Goal: Answer question/provide support: Share knowledge or assist other users

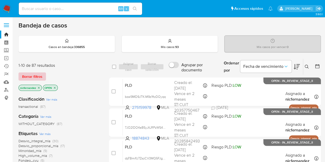
click at [42, 77] on span "Borrar filtros" at bounding box center [32, 76] width 20 height 7
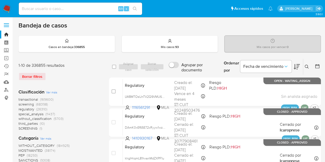
click at [306, 66] on icon at bounding box center [307, 67] width 4 height 4
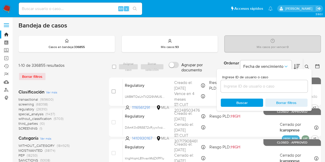
click at [268, 87] on input at bounding box center [264, 86] width 87 height 7
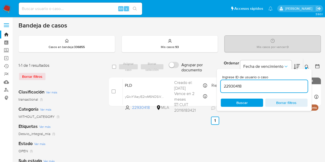
click at [307, 67] on div at bounding box center [306, 68] width 2 height 2
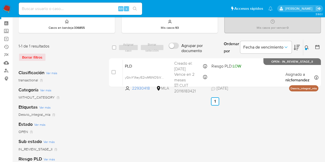
scroll to position [21, 0]
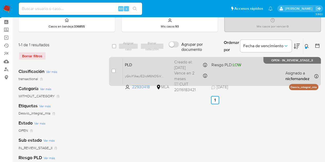
click at [143, 64] on span "PLD" at bounding box center [147, 64] width 45 height 7
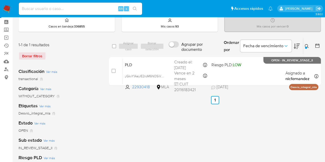
click at [307, 46] on icon at bounding box center [307, 46] width 4 height 4
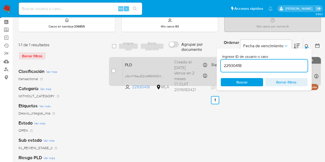
drag, startPoint x: 261, startPoint y: 68, endPoint x: 206, endPoint y: 58, distance: 56.0
click at [207, 58] on div "select-all-cases-checkbox Asignar caso Borrar selección Agrupar por documento O…" at bounding box center [215, 63] width 212 height 50
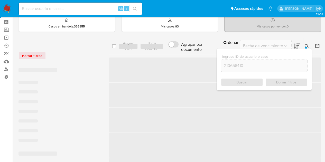
click at [307, 44] on icon at bounding box center [307, 46] width 4 height 4
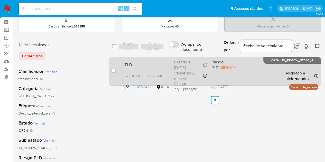
click at [140, 64] on span "PLD" at bounding box center [147, 64] width 45 height 7
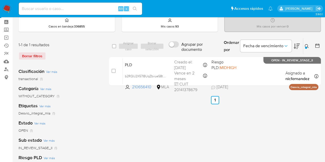
click at [306, 47] on div at bounding box center [306, 48] width 2 height 2
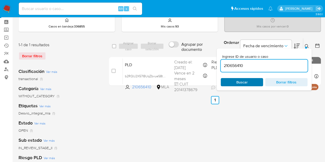
click at [246, 82] on span "Buscar" at bounding box center [242, 82] width 11 height 8
click at [308, 47] on icon at bounding box center [307, 46] width 4 height 4
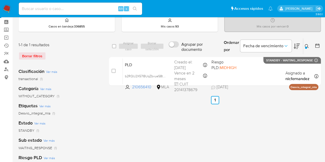
click at [309, 45] on button at bounding box center [308, 46] width 8 height 6
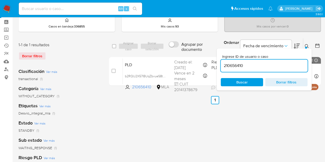
drag, startPoint x: 251, startPoint y: 67, endPoint x: 229, endPoint y: 63, distance: 22.2
click at [226, 61] on div "210656410" at bounding box center [264, 66] width 87 height 12
click at [247, 63] on input "210656410" at bounding box center [264, 66] width 87 height 7
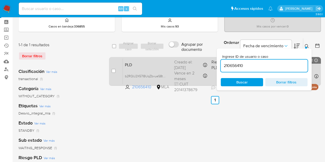
drag, startPoint x: 252, startPoint y: 64, endPoint x: 215, endPoint y: 60, distance: 37.5
click at [213, 60] on div "select-all-cases-checkbox Asignar caso Borrar selección Agrupar por documento O…" at bounding box center [215, 63] width 212 height 50
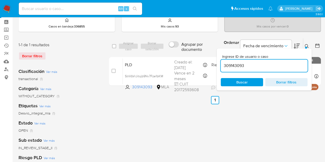
click at [309, 48] on icon at bounding box center [307, 46] width 4 height 4
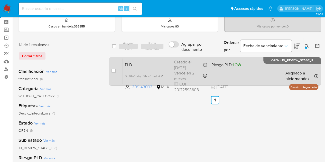
click at [155, 65] on span "PLD" at bounding box center [147, 64] width 45 height 7
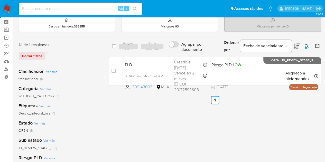
click at [311, 44] on button at bounding box center [308, 46] width 8 height 6
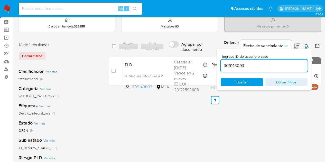
drag, startPoint x: 250, startPoint y: 80, endPoint x: 302, endPoint y: 51, distance: 59.4
click at [250, 80] on span "Buscar" at bounding box center [242, 82] width 35 height 7
click at [306, 46] on icon at bounding box center [307, 46] width 4 height 4
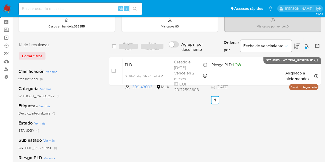
click at [307, 47] on icon at bounding box center [307, 46] width 4 height 4
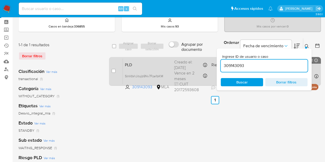
drag, startPoint x: 258, startPoint y: 67, endPoint x: 198, endPoint y: 62, distance: 60.9
click at [198, 62] on div "select-all-cases-checkbox Asignar caso Borrar selección Agrupar por documento O…" at bounding box center [215, 63] width 212 height 50
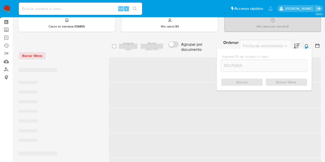
click at [308, 45] on icon at bounding box center [307, 46] width 4 height 4
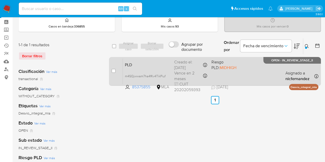
click at [138, 65] on span "PLD" at bounding box center [147, 64] width 45 height 7
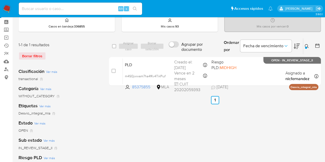
click at [306, 45] on icon at bounding box center [307, 46] width 4 height 4
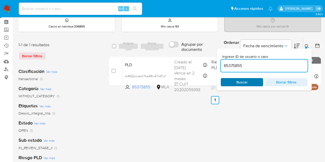
drag, startPoint x: 255, startPoint y: 83, endPoint x: 261, endPoint y: 79, distance: 7.2
click at [255, 83] on span "Buscar" at bounding box center [242, 82] width 35 height 7
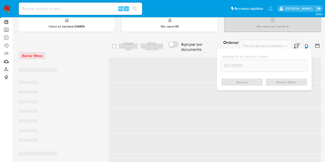
click at [306, 47] on div at bounding box center [306, 48] width 2 height 2
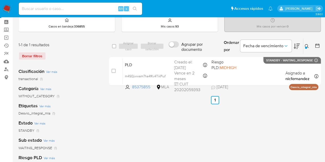
click at [311, 43] on button at bounding box center [308, 46] width 8 height 6
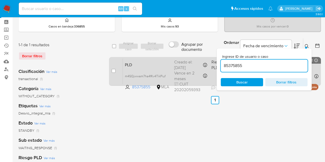
drag, startPoint x: 246, startPoint y: 66, endPoint x: 202, endPoint y: 57, distance: 44.7
click at [202, 56] on div "select-all-cases-checkbox Asignar caso Borrar selección Agrupar por documento O…" at bounding box center [215, 63] width 212 height 50
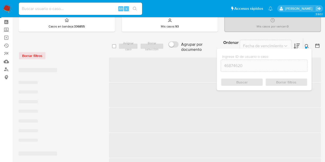
click at [306, 45] on icon at bounding box center [307, 46] width 4 height 4
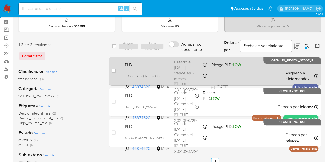
click at [154, 65] on span "PLD" at bounding box center [147, 64] width 45 height 7
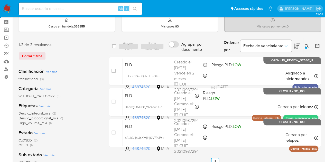
click at [308, 44] on icon at bounding box center [307, 46] width 4 height 4
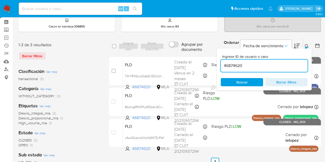
drag, startPoint x: 254, startPoint y: 65, endPoint x: 201, endPoint y: 53, distance: 54.7
click at [204, 54] on div "select-all-cases-checkbox Asignar caso Borrar selección Agrupar por documento O…" at bounding box center [215, 46] width 212 height 17
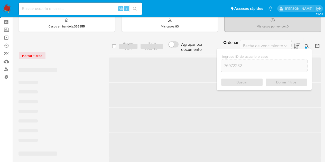
click at [308, 47] on icon at bounding box center [307, 46] width 4 height 4
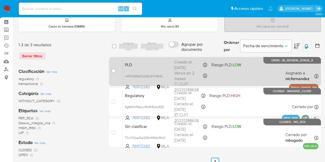
click at [158, 59] on div "PLD wXfVlp95dCbAjEy6YmBcGBLM 76972282 MLA Riesgo PLD: LOW Creado el: 12/09/2025…" at bounding box center [221, 71] width 196 height 26
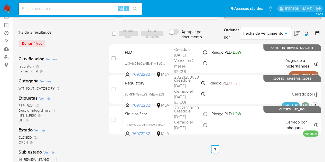
scroll to position [31, 0]
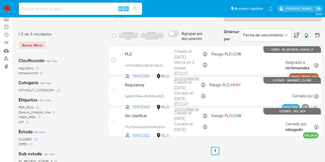
click at [307, 33] on icon at bounding box center [307, 35] width 4 height 4
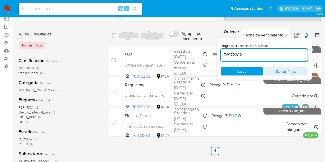
drag, startPoint x: 250, startPoint y: 54, endPoint x: 193, endPoint y: 42, distance: 59.0
click at [194, 42] on div "select-all-cases-checkbox Asignar caso Borrar selección Agrupar por documento O…" at bounding box center [215, 35] width 212 height 17
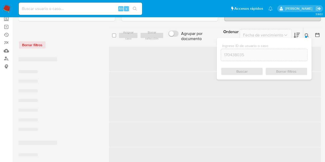
click at [308, 33] on button at bounding box center [308, 35] width 8 height 6
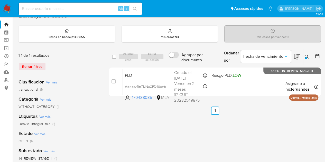
scroll to position [8, 0]
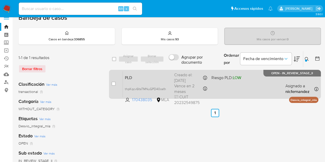
click at [164, 74] on span "PLD" at bounding box center [147, 77] width 45 height 7
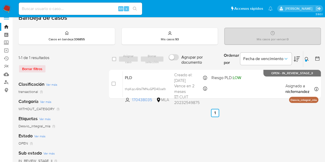
click at [307, 57] on icon at bounding box center [307, 59] width 4 height 4
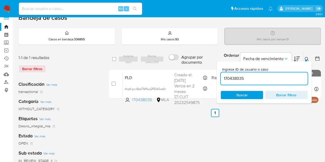
drag, startPoint x: 260, startPoint y: 77, endPoint x: 184, endPoint y: 62, distance: 77.9
click at [184, 62] on div "select-all-cases-checkbox Asignar caso Borrar selección Agrupar por documento O…" at bounding box center [215, 59] width 212 height 17
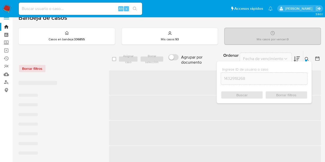
click at [308, 58] on icon at bounding box center [307, 59] width 4 height 4
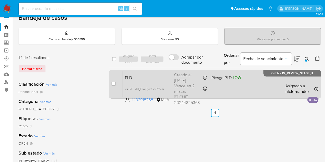
click at [150, 77] on span "PLD" at bounding box center [147, 77] width 45 height 7
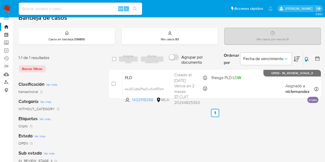
click at [309, 58] on button at bounding box center [308, 59] width 8 height 6
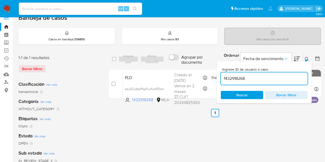
drag, startPoint x: 265, startPoint y: 80, endPoint x: 188, endPoint y: 65, distance: 77.9
click at [188, 64] on div "select-all-cases-checkbox Asignar caso Borrar selección Agrupar por documento O…" at bounding box center [215, 59] width 212 height 17
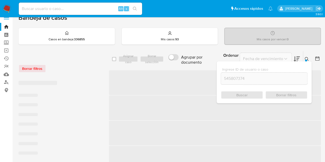
click at [307, 60] on div at bounding box center [306, 61] width 2 height 2
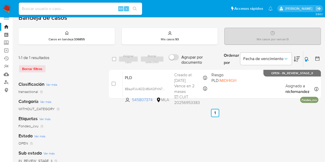
click at [304, 60] on button at bounding box center [308, 59] width 8 height 6
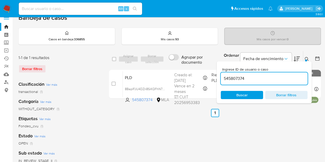
drag, startPoint x: 257, startPoint y: 78, endPoint x: 202, endPoint y: 68, distance: 55.8
click at [202, 68] on div "select-all-cases-checkbox Asignar caso Borrar selección Agrupar por documento O…" at bounding box center [215, 76] width 212 height 50
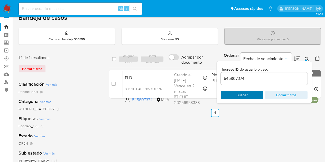
click at [240, 92] on span "Buscar" at bounding box center [242, 95] width 11 height 8
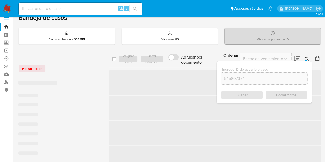
click at [307, 57] on icon at bounding box center [307, 59] width 4 height 4
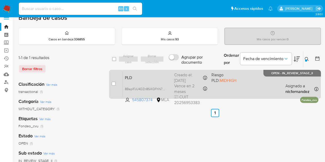
click at [160, 79] on span "PLD" at bounding box center [147, 77] width 45 height 7
click at [151, 83] on div "PLD 8BapIFJU4DZn8SiKQFhN7mSA 545807374 MLA Riesgo PLD: MIDHIGH Creado el: 12/09…" at bounding box center [221, 84] width 196 height 26
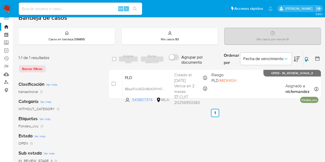
click at [308, 61] on button at bounding box center [308, 59] width 8 height 6
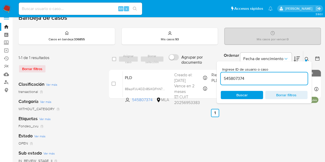
drag, startPoint x: 193, startPoint y: 64, endPoint x: 179, endPoint y: 61, distance: 13.8
click at [179, 61] on div "select-all-cases-checkbox Asignar caso Borrar selección Agrupar por documento O…" at bounding box center [215, 59] width 212 height 17
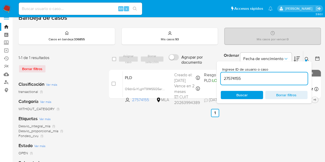
click at [309, 56] on button at bounding box center [308, 59] width 8 height 6
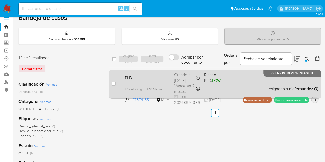
click at [313, 102] on span "+1" at bounding box center [315, 100] width 5 height 4
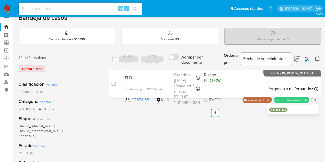
click at [228, 125] on div "select-all-cases-checkbox Asignar caso Borrar selección Agrupar por documento O…" at bounding box center [215, 164] width 212 height 226
drag, startPoint x: 194, startPoint y: 80, endPoint x: 163, endPoint y: 77, distance: 31.5
click at [163, 78] on div "Creado el: 12/09/2025 03:13:39" at bounding box center [163, 80] width 42 height 5
click at [309, 59] on button at bounding box center [308, 59] width 8 height 6
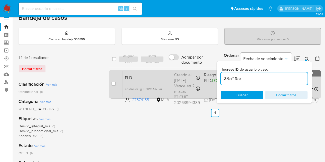
drag, startPoint x: 224, startPoint y: 76, endPoint x: 198, endPoint y: 71, distance: 26.9
click at [198, 71] on div "select-all-cases-checkbox Asignar caso Borrar selección Agrupar por documento O…" at bounding box center [215, 76] width 212 height 50
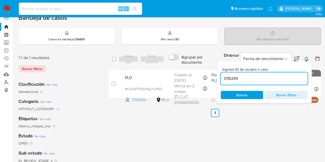
click at [306, 57] on icon at bounding box center [307, 59] width 4 height 4
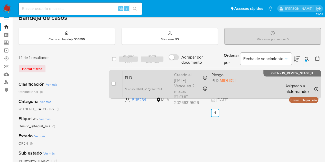
click at [140, 78] on span "PLD" at bounding box center [147, 77] width 45 height 7
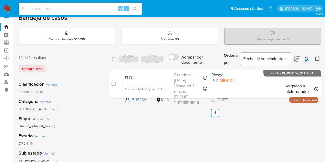
click at [309, 59] on icon at bounding box center [307, 59] width 4 height 4
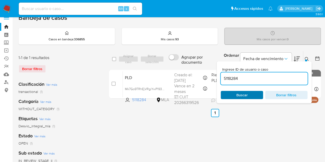
click at [247, 93] on span "Buscar" at bounding box center [242, 95] width 11 height 8
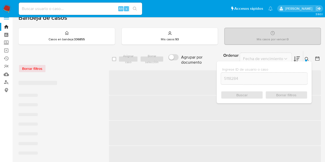
click at [308, 59] on icon at bounding box center [307, 59] width 4 height 4
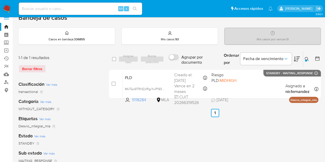
click at [307, 57] on icon at bounding box center [307, 59] width 4 height 4
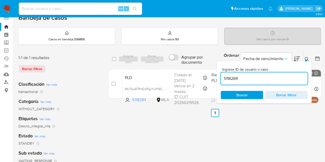
drag, startPoint x: 253, startPoint y: 76, endPoint x: 187, endPoint y: 67, distance: 67.1
click at [187, 67] on div "select-all-cases-checkbox Asignar caso Borrar selección Agrupar por documento O…" at bounding box center [215, 59] width 212 height 17
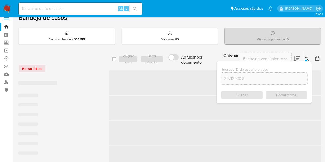
click at [307, 57] on icon at bounding box center [307, 59] width 4 height 4
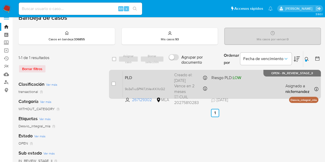
click at [140, 75] on span "PLD" at bounding box center [147, 77] width 45 height 7
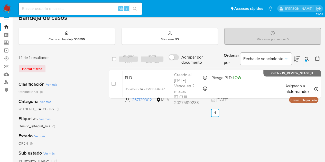
click at [308, 61] on button at bounding box center [308, 59] width 8 height 6
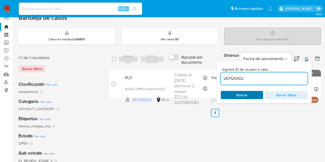
click at [250, 95] on span "Buscar" at bounding box center [242, 95] width 35 height 7
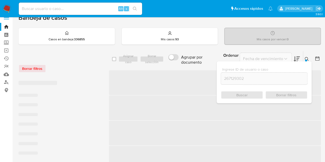
click at [308, 59] on icon at bounding box center [307, 59] width 4 height 4
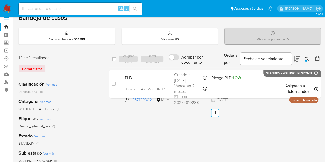
click at [305, 57] on icon at bounding box center [307, 59] width 4 height 4
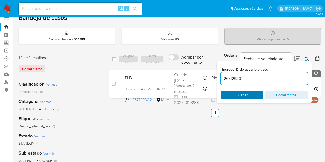
click at [242, 93] on span "Buscar" at bounding box center [242, 95] width 11 height 8
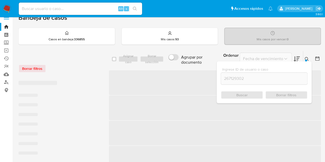
click at [307, 57] on icon at bounding box center [307, 59] width 4 height 4
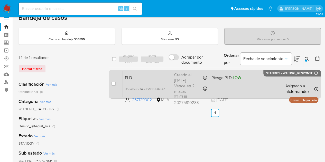
click at [157, 80] on span "PLD" at bounding box center [147, 77] width 45 height 7
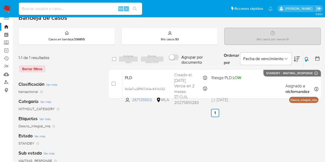
click at [158, 146] on div "select-all-cases-checkbox Asignar caso Borrar selección Agrupar por documento O…" at bounding box center [215, 164] width 212 height 226
click at [308, 57] on icon at bounding box center [307, 59] width 4 height 4
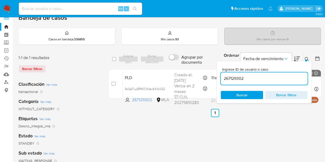
drag, startPoint x: 255, startPoint y: 76, endPoint x: 182, endPoint y: 63, distance: 74.2
click at [182, 63] on div "select-all-cases-checkbox Asignar caso Borrar selección Agrupar por documento O…" at bounding box center [215, 59] width 212 height 17
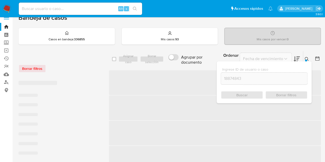
click at [308, 57] on icon at bounding box center [307, 59] width 4 height 4
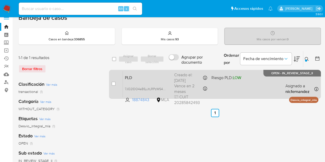
click at [152, 76] on span "PLD" at bounding box center [147, 77] width 45 height 7
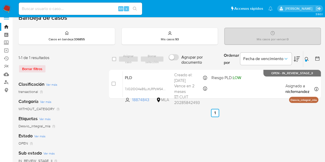
click at [310, 57] on button at bounding box center [308, 59] width 8 height 6
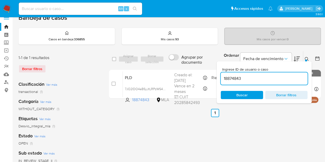
drag, startPoint x: 244, startPoint y: 74, endPoint x: 205, endPoint y: 68, distance: 39.0
click at [205, 68] on div "select-all-cases-checkbox Asignar caso Borrar selección Agrupar por documento O…" at bounding box center [215, 76] width 212 height 50
click at [307, 60] on div at bounding box center [306, 61] width 2 height 2
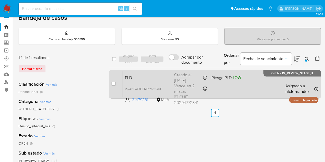
click at [151, 76] on span "PLD" at bounding box center [147, 77] width 45 height 7
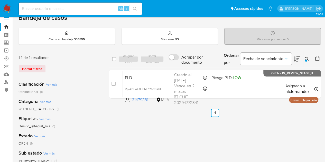
drag, startPoint x: 308, startPoint y: 58, endPoint x: 298, endPoint y: 60, distance: 10.9
click at [308, 58] on icon at bounding box center [307, 59] width 4 height 4
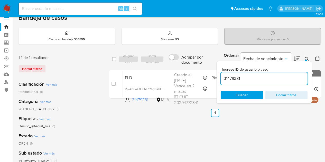
drag, startPoint x: 260, startPoint y: 75, endPoint x: 186, endPoint y: 64, distance: 74.2
click at [186, 64] on div "select-all-cases-checkbox Asignar caso Borrar selección Agrupar por documento O…" at bounding box center [215, 59] width 212 height 17
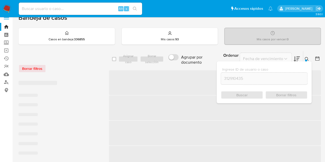
click at [309, 58] on icon at bounding box center [307, 59] width 4 height 4
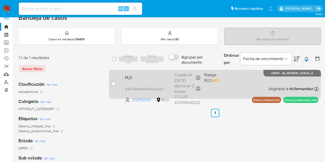
click at [146, 81] on div "PLD AIaFCGpmbEf3cOporoy1dVeS 312910435 MLA Riesgo PLD: MID Creado el: 12/09/202…" at bounding box center [221, 84] width 196 height 26
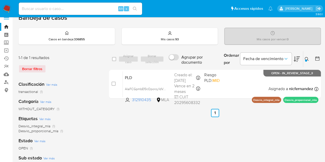
click at [192, 136] on div "select-all-cases-checkbox Asignar caso Borrar selección Agrupar por documento O…" at bounding box center [215, 164] width 212 height 226
click at [308, 57] on icon at bounding box center [307, 59] width 4 height 4
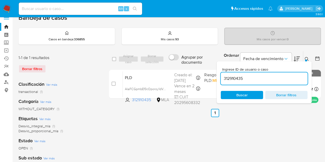
drag, startPoint x: 257, startPoint y: 79, endPoint x: 178, endPoint y: 62, distance: 81.7
click at [179, 62] on div "select-all-cases-checkbox Asignar caso Borrar selección Agrupar por documento O…" at bounding box center [215, 59] width 212 height 17
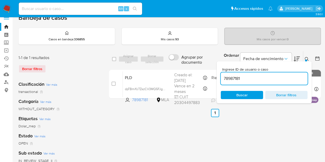
click at [308, 58] on icon at bounding box center [307, 59] width 4 height 4
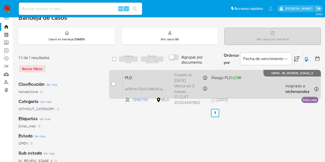
click at [145, 79] on span "PLD" at bounding box center [147, 77] width 45 height 7
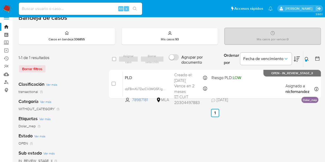
drag, startPoint x: 306, startPoint y: 59, endPoint x: 277, endPoint y: 73, distance: 32.3
click at [305, 59] on icon at bounding box center [307, 59] width 4 height 4
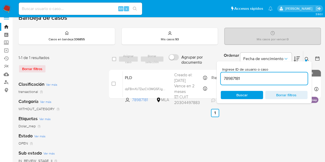
drag, startPoint x: 257, startPoint y: 76, endPoint x: 180, endPoint y: 62, distance: 77.8
click at [184, 63] on div "select-all-cases-checkbox Asignar caso Borrar selección Agrupar por documento O…" at bounding box center [215, 59] width 212 height 17
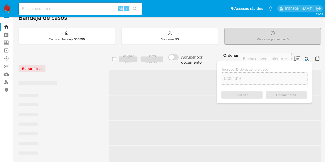
click at [308, 57] on icon at bounding box center [307, 59] width 4 height 4
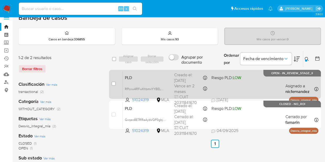
click at [170, 74] on span "PLD" at bounding box center [147, 77] width 45 height 7
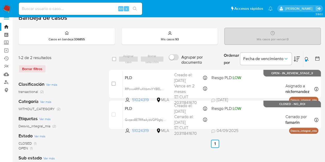
click at [311, 58] on button at bounding box center [308, 59] width 8 height 6
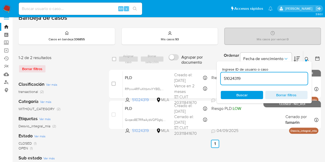
drag, startPoint x: 261, startPoint y: 77, endPoint x: 184, endPoint y: 67, distance: 77.9
click at [184, 66] on div "select-all-cases-checkbox Asignar caso Borrar selección Agrupar por documento O…" at bounding box center [215, 59] width 212 height 17
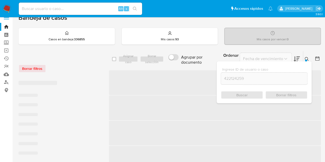
click at [306, 57] on icon at bounding box center [307, 59] width 4 height 4
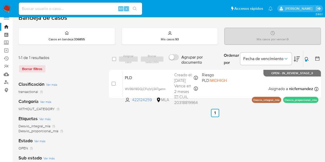
click at [308, 58] on icon at bounding box center [307, 59] width 4 height 4
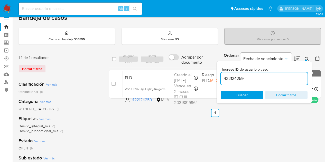
drag, startPoint x: 247, startPoint y: 77, endPoint x: 197, endPoint y: 69, distance: 51.3
click at [199, 69] on div "select-all-cases-checkbox Asignar caso Borrar selección Agrupar por documento O…" at bounding box center [215, 76] width 212 height 50
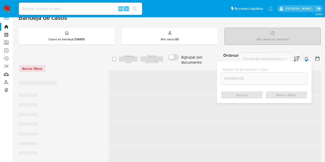
click at [308, 58] on icon at bounding box center [307, 59] width 4 height 4
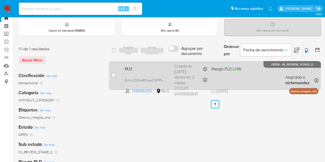
scroll to position [17, 0]
click at [161, 71] on span "PLD" at bounding box center [147, 68] width 45 height 7
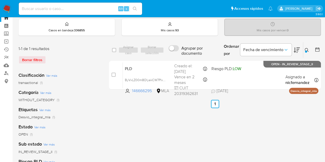
click at [305, 48] on icon at bounding box center [307, 50] width 4 height 4
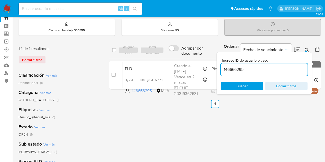
drag, startPoint x: 250, startPoint y: 71, endPoint x: 197, endPoint y: 58, distance: 54.4
click at [201, 59] on div "select-all-cases-checkbox Asignar caso Borrar selección Agrupar por documento O…" at bounding box center [215, 67] width 212 height 50
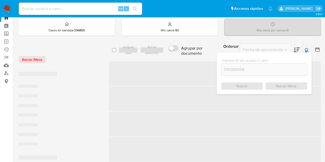
click at [306, 49] on icon at bounding box center [307, 50] width 4 height 4
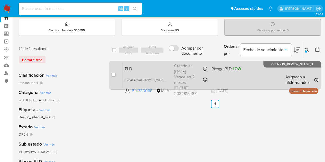
click at [141, 69] on span "PLD" at bounding box center [147, 68] width 45 height 7
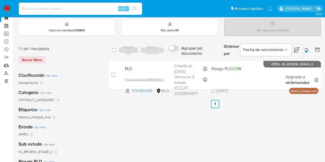
click at [306, 47] on button at bounding box center [308, 50] width 8 height 6
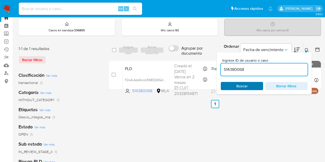
click at [244, 87] on span "Buscar" at bounding box center [242, 86] width 11 height 8
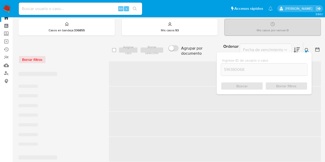
click at [306, 49] on icon at bounding box center [307, 50] width 4 height 4
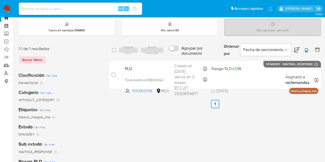
click at [308, 50] on icon at bounding box center [307, 50] width 4 height 4
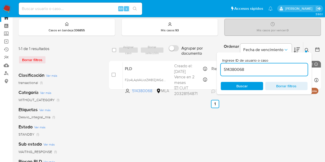
drag, startPoint x: 251, startPoint y: 71, endPoint x: 205, endPoint y: 57, distance: 48.3
click at [205, 57] on div "select-all-cases-checkbox Asignar caso Borrar selección Agrupar por documento O…" at bounding box center [215, 50] width 212 height 17
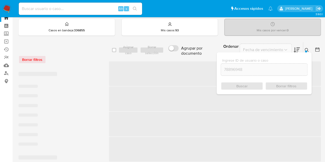
click at [309, 48] on icon at bounding box center [307, 50] width 4 height 4
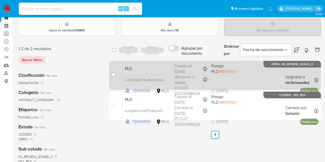
click at [158, 69] on span "PLD" at bounding box center [147, 68] width 45 height 7
click at [147, 74] on div "PLD nw9OYASlOYKsjWoEhCIa8oAi 78896948 MLA Riesgo PLD: MIDHIGH Creado el: 12/09/…" at bounding box center [221, 75] width 196 height 26
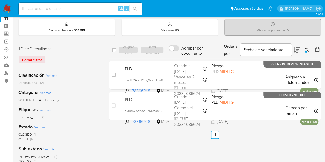
click at [309, 47] on button at bounding box center [308, 50] width 8 height 6
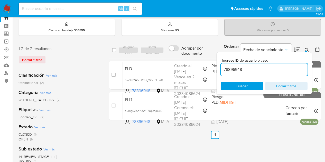
drag, startPoint x: 246, startPoint y: 69, endPoint x: 231, endPoint y: 64, distance: 16.2
click at [213, 65] on div "select-all-cases-checkbox Asignar caso Borrar selección Agrupar por documento O…" at bounding box center [215, 82] width 212 height 81
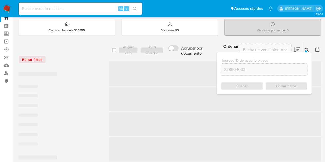
click at [306, 48] on icon at bounding box center [307, 50] width 4 height 4
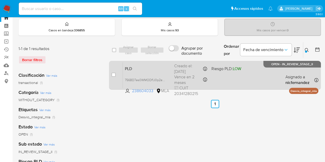
click at [156, 70] on span "PLD" at bounding box center [147, 68] width 45 height 7
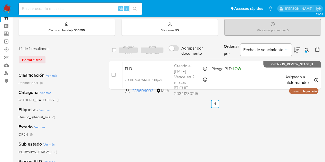
click at [307, 49] on icon at bounding box center [307, 50] width 4 height 4
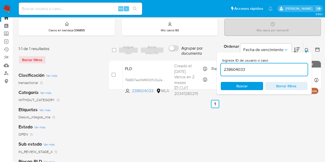
drag, startPoint x: 255, startPoint y: 68, endPoint x: 197, endPoint y: 57, distance: 59.6
click at [197, 57] on div "select-all-cases-checkbox Asignar caso Borrar selección Agrupar por documento O…" at bounding box center [215, 50] width 212 height 17
type input "206050155"
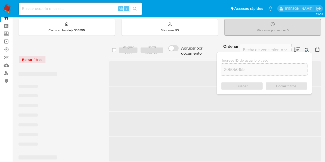
click at [307, 49] on icon at bounding box center [307, 50] width 4 height 4
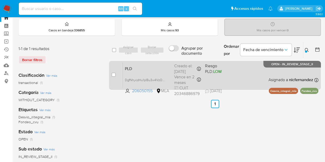
click at [169, 71] on span "PLD" at bounding box center [147, 68] width 45 height 7
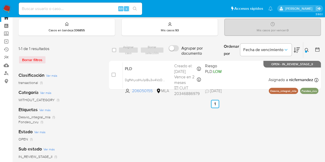
click at [306, 48] on icon at bounding box center [307, 50] width 4 height 4
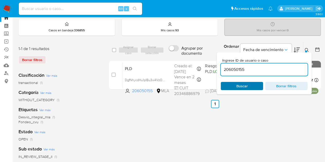
click at [246, 85] on span "Buscar" at bounding box center [242, 86] width 11 height 8
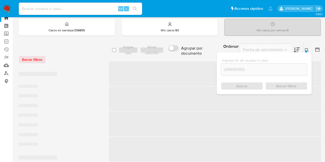
click at [309, 48] on button at bounding box center [308, 50] width 8 height 6
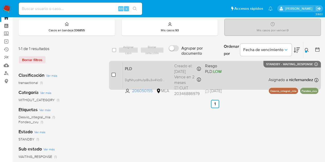
click at [112, 74] on input "checkbox" at bounding box center [114, 75] width 4 height 4
checkbox input "true"
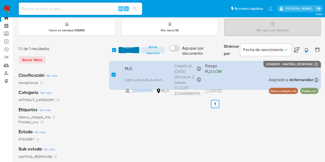
click at [130, 49] on span "Asignar 1 caso" at bounding box center [129, 50] width 16 height 5
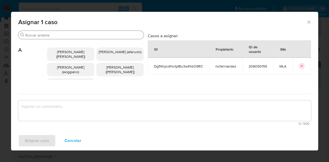
click at [50, 35] on input "Buscar" at bounding box center [83, 35] width 116 height 5
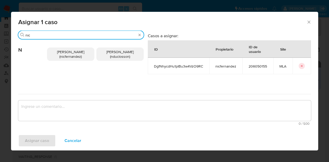
type input "nic"
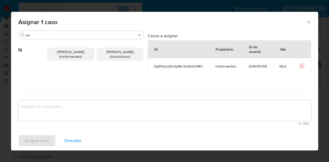
drag, startPoint x: 69, startPoint y: 56, endPoint x: 90, endPoint y: 107, distance: 54.7
click at [69, 56] on span "Nicolas Fernandez Allen (nicfernandez)" at bounding box center [70, 54] width 27 height 10
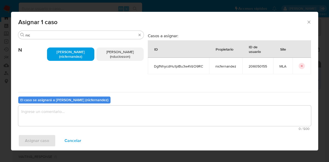
drag, startPoint x: 98, startPoint y: 138, endPoint x: 97, endPoint y: 127, distance: 11.6
click at [98, 135] on div "Asignar caso Cancelar" at bounding box center [164, 141] width 307 height 20
click at [95, 116] on textarea "assign-modal" at bounding box center [164, 116] width 293 height 21
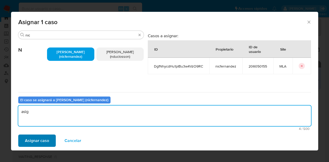
type textarea "asig"
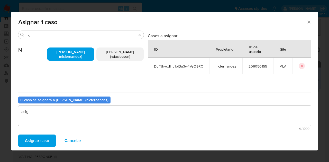
click at [40, 139] on span "Asignar caso" at bounding box center [37, 140] width 24 height 11
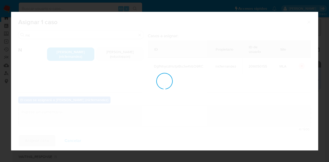
checkbox input "false"
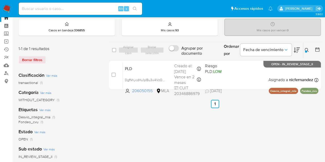
click at [306, 48] on icon at bounding box center [307, 50] width 4 height 4
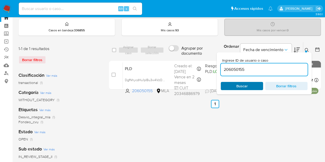
click at [250, 84] on span "Buscar" at bounding box center [242, 86] width 35 height 7
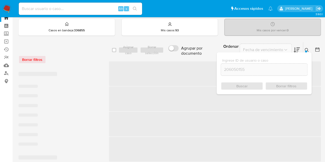
click at [308, 49] on icon at bounding box center [307, 50] width 4 height 4
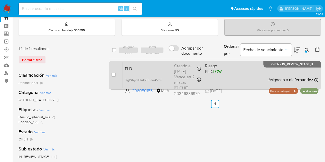
click at [141, 66] on span "PLD" at bounding box center [147, 68] width 45 height 7
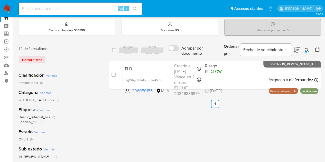
click at [304, 49] on button at bounding box center [308, 50] width 8 height 6
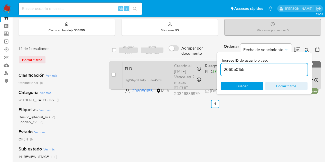
drag, startPoint x: 251, startPoint y: 69, endPoint x: 199, endPoint y: 69, distance: 52.2
click at [199, 69] on div "select-all-cases-checkbox Asignar caso Borrar selección Agrupar por documento O…" at bounding box center [215, 67] width 212 height 50
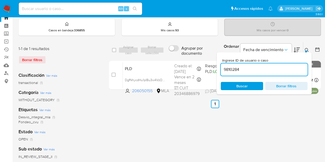
type input "9810284"
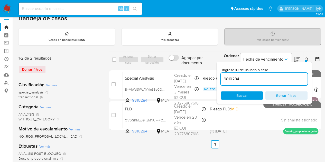
scroll to position [7, 0]
click at [304, 60] on button at bounding box center [308, 60] width 8 height 6
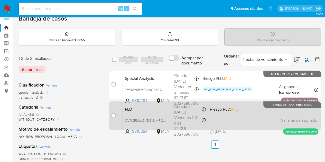
click at [157, 112] on div "PLD QVDGRMqpGnZMNUiwRQct5t95 9810284 MLA Riesgo PLD: MID Creado el: 12/08/2025 …" at bounding box center [221, 116] width 196 height 26
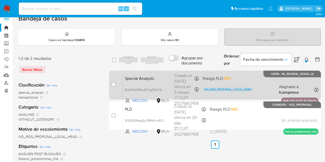
click at [145, 76] on span "Special Analysis" at bounding box center [147, 78] width 45 height 7
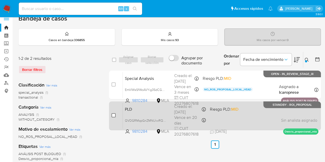
click at [115, 114] on input "checkbox" at bounding box center [114, 115] width 4 height 4
checkbox input "true"
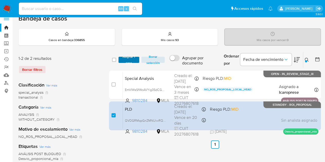
click at [126, 57] on span "Asignar 1 caso" at bounding box center [129, 59] width 16 height 5
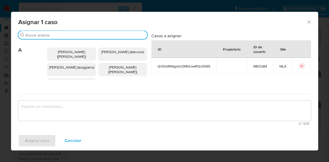
click at [63, 37] on input "Buscar" at bounding box center [85, 35] width 120 height 5
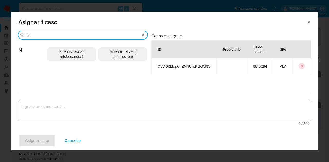
type input "nic"
drag, startPoint x: 70, startPoint y: 57, endPoint x: 65, endPoint y: 90, distance: 34.1
click at [70, 58] on span "Nicolas Fernandez Allen (nicfernandez)" at bounding box center [71, 54] width 27 height 10
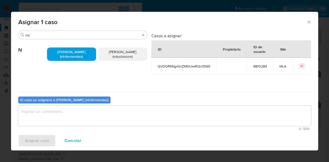
click at [67, 103] on div "El caso se asignará a Nicolas Fernandez Allen (nicfernandez)" at bounding box center [64, 100] width 92 height 7
click at [67, 106] on textarea "assign-modal" at bounding box center [164, 116] width 293 height 21
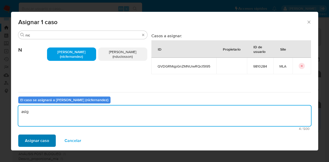
type textarea "asig"
click at [44, 137] on span "Asignar caso" at bounding box center [37, 140] width 24 height 11
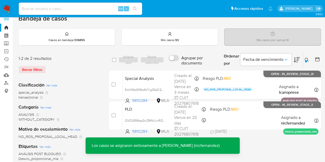
click at [153, 112] on div "PLD QVDGRMqpGnZMNUiwRQct5t95 9810284 MLA Riesgo PLD: MID Creado el: 12/08/2025 …" at bounding box center [221, 116] width 196 height 26
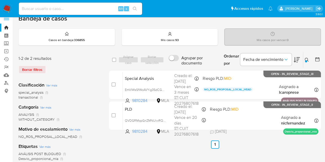
click at [308, 60] on icon at bounding box center [307, 60] width 4 height 4
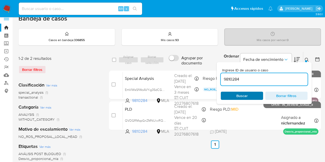
click at [249, 93] on span "Buscar" at bounding box center [242, 95] width 35 height 7
click at [306, 58] on icon at bounding box center [307, 60] width 4 height 4
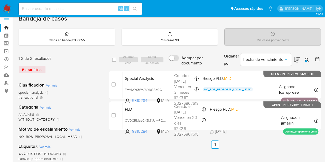
click at [307, 58] on icon at bounding box center [307, 60] width 4 height 4
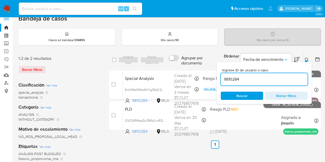
click at [244, 90] on div "Ingrese ID de usuario o caso 9810284 Buscar Borrar filtros" at bounding box center [264, 83] width 95 height 42
click at [244, 94] on span "Buscar" at bounding box center [242, 96] width 11 height 8
click at [158, 142] on ul "Anterior 1 Siguiente" at bounding box center [215, 145] width 212 height 8
drag, startPoint x: 254, startPoint y: 96, endPoint x: 277, endPoint y: 75, distance: 30.8
click at [254, 96] on span "Buscar" at bounding box center [242, 95] width 35 height 7
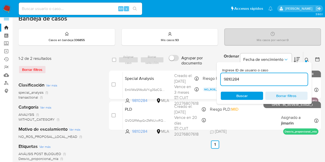
click at [305, 58] on icon at bounding box center [307, 60] width 4 height 4
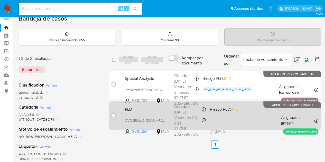
click at [169, 112] on div "PLD QVDGRMqpGnZMNUiwRQct5t95 9810284 MLA Riesgo PLD: MID Creado el: 12/08/2025 …" at bounding box center [221, 116] width 196 height 26
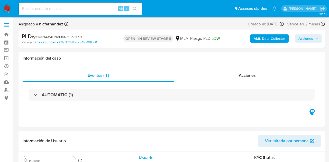
select select "10"
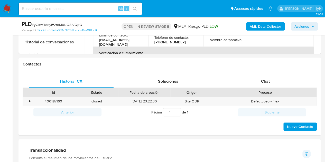
scroll to position [223, 0]
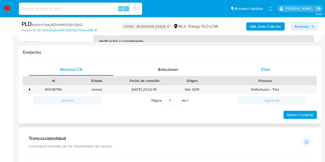
click at [266, 73] on div "Chat" at bounding box center [265, 70] width 85 height 12
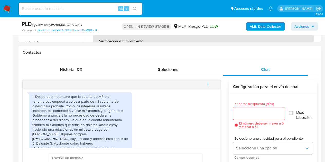
scroll to position [288, 0]
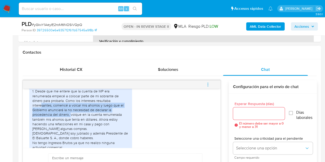
drag, startPoint x: 103, startPoint y: 112, endPoint x: 110, endPoint y: 117, distance: 8.3
click at [110, 117] on div "1. Desde que me entere que la cuenta de MP era renumerada empecé a colocar part…" at bounding box center [80, 126] width 97 height 75
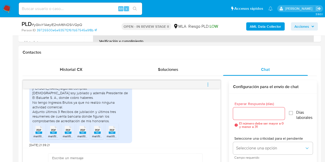
scroll to position [335, 0]
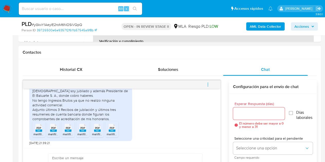
click at [73, 112] on div "1. Desde que me entere que la cuenta de MP era renumerada empecé a colocar part…" at bounding box center [80, 84] width 97 height 75
click at [39, 132] on icon "PDF" at bounding box center [39, 127] width 7 height 9
click at [53, 130] on rect at bounding box center [53, 131] width 7 height 2
click at [69, 131] on icon "PDF" at bounding box center [68, 127] width 7 height 9
click at [82, 129] on span "PDF" at bounding box center [83, 128] width 5 height 3
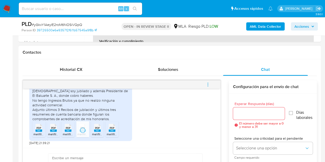
click at [99, 128] on span "PDF" at bounding box center [97, 128] width 5 height 3
click at [115, 127] on icon at bounding box center [112, 128] width 7 height 8
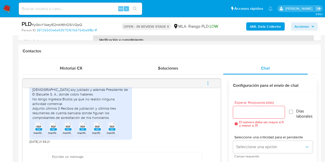
scroll to position [224, 0]
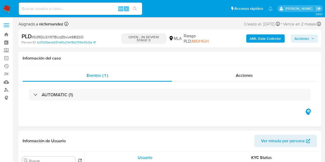
select select "10"
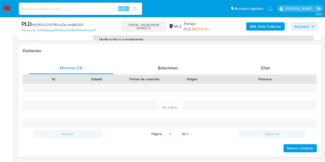
scroll to position [226, 0]
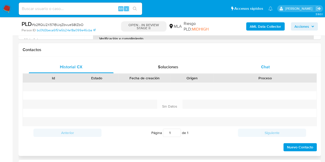
click at [262, 69] on span "Chat" at bounding box center [265, 67] width 9 height 6
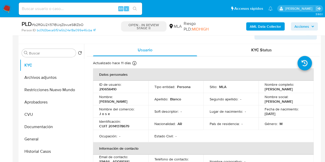
scroll to position [83, 0]
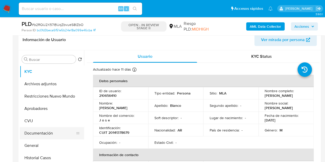
click at [39, 133] on button "Documentación" at bounding box center [50, 133] width 60 height 12
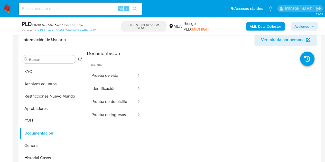
scroll to position [92, 0]
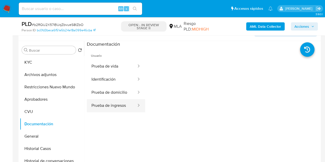
click at [115, 108] on button "Prueba de ingresos" at bounding box center [112, 105] width 50 height 13
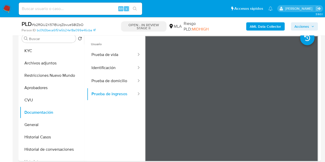
scroll to position [106, 0]
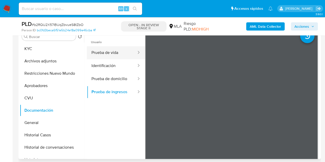
click at [108, 52] on button "Prueba de vida" at bounding box center [112, 52] width 50 height 13
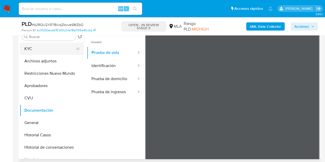
click at [44, 52] on button "KYC" at bounding box center [50, 49] width 60 height 12
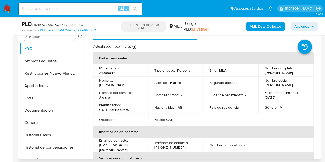
click at [114, 85] on td "Nombre : Ramon Andres" at bounding box center [120, 83] width 55 height 12
drag, startPoint x: 116, startPoint y: 84, endPoint x: 148, endPoint y: 83, distance: 32.2
click at [148, 83] on tr "Nombre : Ramon Andres Apellido : Blanco Segundo apellido : - Nombre social : Ra…" at bounding box center [203, 83] width 221 height 12
copy p "[PERSON_NAME]"
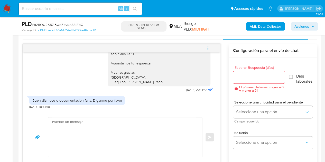
scroll to position [276, 0]
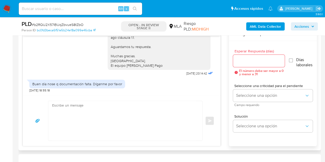
click at [163, 124] on textarea at bounding box center [124, 121] width 144 height 40
paste textarea "Hola Ramon Andrés, Esperamos que te encuentres muy bien. Necesitamos por favor …"
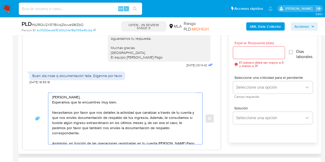
scroll to position [286, 0]
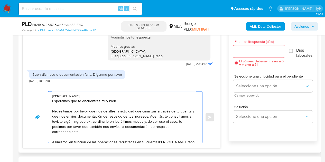
click at [160, 96] on textarea "Hola Ramon Andrés, Esperamos que te encuentres muy bien. Necesitamos por favor …" at bounding box center [124, 117] width 144 height 51
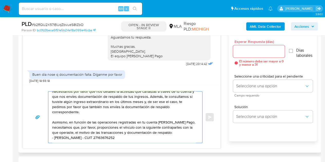
scroll to position [25, 0]
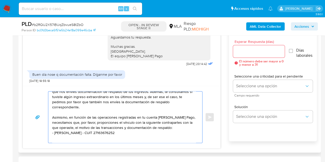
click at [179, 122] on textarea "Hola Ramon Andrés, Esperamos que te encuentres muy bien. Necesitamos por favor …" at bounding box center [124, 117] width 144 height 51
click at [173, 133] on textarea "Hola Ramon Andrés, Esperamos que te encuentres muy bien. Necesitamos por favor …" at bounding box center [124, 117] width 144 height 51
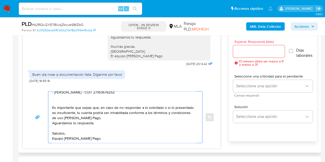
scroll to position [0, 0]
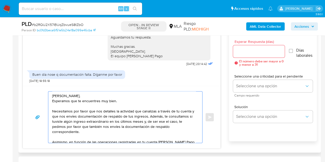
type textarea "Hola Ramon Andrés, Esperamos que te encuentres muy bien. Necesitamos por favor …"
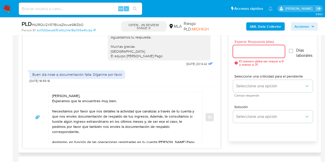
click at [243, 52] on input "Esperar Respuesta (días)" at bounding box center [259, 51] width 52 height 7
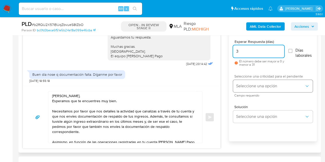
type input "3"
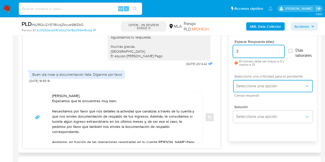
click at [249, 87] on span "Seleccione una opción" at bounding box center [270, 86] width 68 height 5
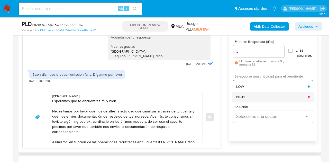
click at [251, 99] on div "HIGH" at bounding box center [272, 97] width 72 height 10
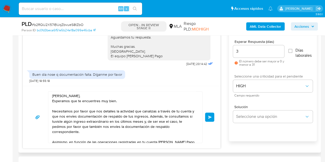
click at [209, 117] on span "Enviar" at bounding box center [210, 117] width 4 height 3
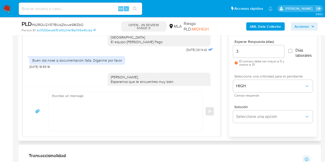
scroll to position [502, 0]
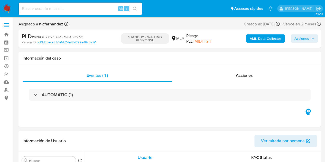
select select "10"
click at [105, 58] on h1 "Información del caso" at bounding box center [170, 58] width 295 height 5
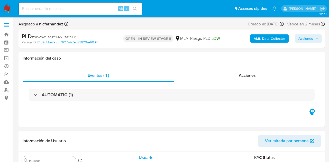
select select "10"
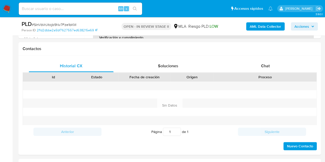
scroll to position [228, 0]
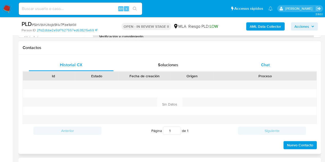
click at [267, 67] on span "Chat" at bounding box center [265, 65] width 9 height 6
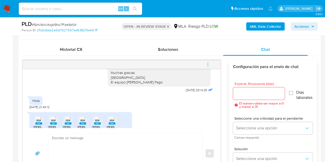
scroll to position [407, 0]
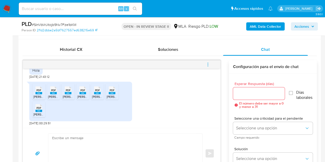
click at [42, 92] on rect at bounding box center [39, 93] width 7 height 2
click at [54, 94] on icon "PDF" at bounding box center [53, 90] width 7 height 9
drag, startPoint x: 68, startPoint y: 95, endPoint x: 76, endPoint y: 96, distance: 7.8
click at [68, 95] on span "[PERSON_NAME] LIBRO [PERSON_NAME] 07 2025.pdf" at bounding box center [91, 97] width 56 height 4
click at [85, 95] on span "[PERSON_NAME] LIBRO [PERSON_NAME] 01 2025.pdf" at bounding box center [104, 97] width 55 height 4
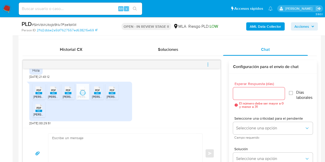
click at [96, 93] on rect at bounding box center [97, 93] width 7 height 2
click at [111, 91] on span "PDF" at bounding box center [112, 90] width 5 height 3
drag, startPoint x: 41, startPoint y: 111, endPoint x: 63, endPoint y: 121, distance: 24.3
click at [41, 111] on rect at bounding box center [39, 111] width 7 height 2
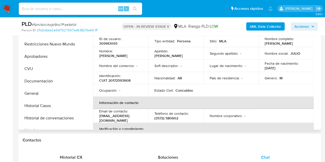
scroll to position [129, 0]
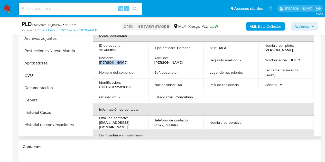
drag, startPoint x: 115, startPoint y: 59, endPoint x: 137, endPoint y: 63, distance: 22.2
click at [137, 63] on td "Nombre : Julio Cesar" at bounding box center [120, 60] width 55 height 12
copy p "Julio Cesar"
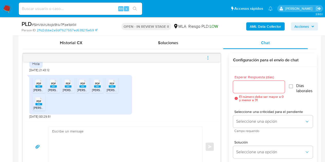
scroll to position [253, 0]
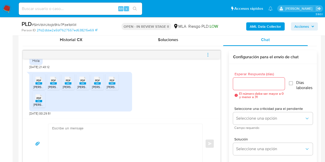
click at [155, 135] on textarea at bounding box center [124, 144] width 144 height 40
paste textarea "Hola Julio Cesar, Muchas gracias por tu respuesta y por la documentación enviad…"
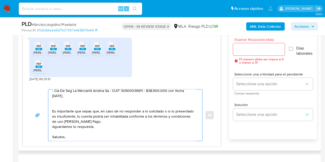
scroll to position [45, 0]
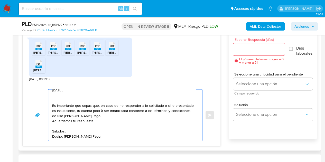
click at [76, 96] on textarea "Hola Julio Cesar, Muchas gracias por tu respuesta y por la documentación enviad…" at bounding box center [124, 115] width 144 height 51
click at [73, 102] on textarea "Hola Julio Cesar, Muchas gracias por tu respuesta y por la documentación enviad…" at bounding box center [124, 115] width 144 height 51
click at [120, 139] on textarea "Hola Julio Cesar, Muchas gracias por tu respuesta y por la documentación enviad…" at bounding box center [124, 115] width 144 height 51
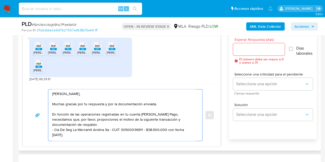
type textarea "Hola Julio Cesar, Muchas gracias por tu respuesta y por la documentación enviad…"
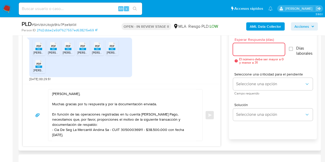
click at [258, 50] on input "Esperar Respuesta (días)" at bounding box center [259, 49] width 52 height 7
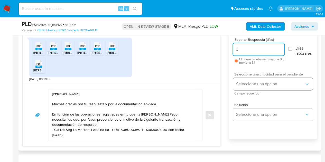
type input "3"
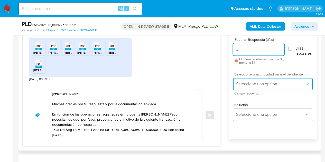
click at [254, 83] on span "Seleccione una opción" at bounding box center [270, 84] width 68 height 5
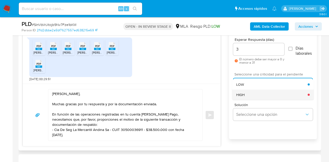
click at [253, 91] on div "HIGH" at bounding box center [272, 95] width 72 height 10
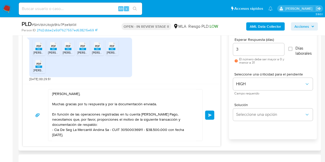
drag, startPoint x: 218, startPoint y: 94, endPoint x: 210, endPoint y: 96, distance: 7.9
click at [217, 94] on div "Hola Julio Cesar, Muchas gracias por tu respuesta y por la documentación enviad…" at bounding box center [122, 115] width 198 height 63
click at [209, 114] on span "Enviar" at bounding box center [210, 115] width 4 height 3
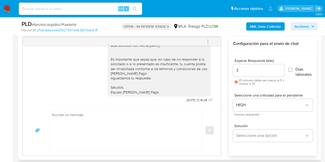
scroll to position [495, 0]
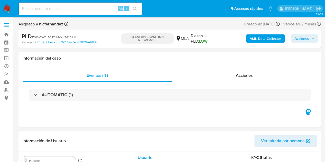
select select "10"
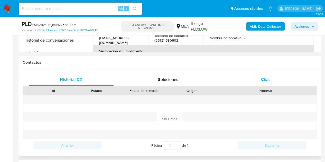
scroll to position [215, 0]
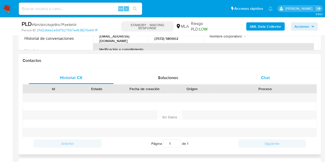
click at [278, 79] on div "Chat" at bounding box center [265, 78] width 85 height 12
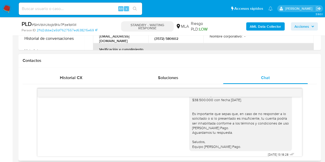
scroll to position [520, 0]
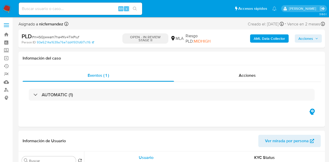
select select "10"
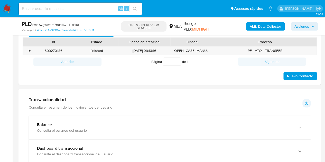
scroll to position [240, 0]
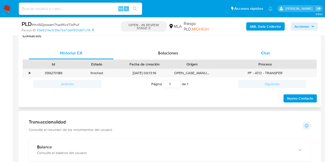
click at [280, 52] on div "Chat" at bounding box center [265, 53] width 85 height 12
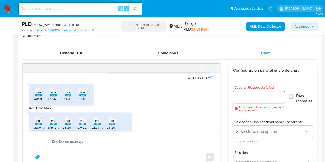
scroll to position [292, 0]
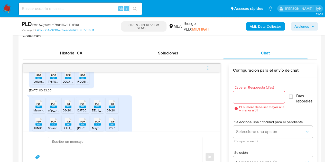
click at [35, 80] on div "PDF PDF" at bounding box center [38, 75] width 11 height 10
click at [55, 84] on span "ARCA-Presentación de DDJJ y Pagos.pdf" at bounding box center [74, 81] width 53 height 4
click at [67, 84] on span "DDJJ_Mensual_402653775.pdf" at bounding box center [84, 81] width 43 height 4
click at [85, 79] on rect at bounding box center [82, 78] width 7 height 2
click at [106, 93] on div "PDF PDF VolantePagoVEP.pdf PDF PDF ARCA-Presentación de DDJJ y Pagos.pdf PDF P…" at bounding box center [121, 78] width 185 height 29
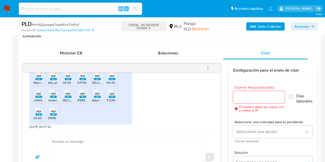
scroll to position [324, 0]
click at [36, 81] on icon "PDF" at bounding box center [39, 76] width 7 height 9
click at [57, 81] on div "PDF PDF" at bounding box center [53, 76] width 11 height 10
click at [68, 80] on rect at bounding box center [68, 79] width 7 height 2
click at [79, 81] on div "PDF PDF" at bounding box center [82, 76] width 11 height 10
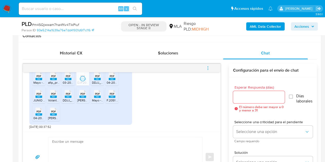
click at [94, 80] on rect at bounding box center [97, 79] width 7 height 2
click at [110, 78] on span "PDF" at bounding box center [112, 76] width 5 height 3
click at [23, 106] on div "17/09/2025 14:24:45 PDF PDF VolantePagoVEP.pdf PDF PDF ARCA-Presentación de DD…" at bounding box center [122, 123] width 198 height 119
click at [38, 96] on span "PDF" at bounding box center [39, 93] width 5 height 3
click at [51, 103] on span "VolantePagoVEP.pdf" at bounding box center [62, 100] width 28 height 4
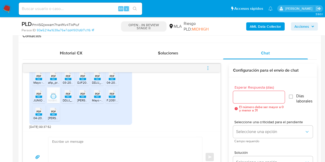
click at [66, 103] on span "DDJJ_Mensual_394556248.pdf" at bounding box center [85, 100] width 44 height 4
click at [82, 103] on span "ARCA-Presentación de DDJJ y Pagos-1.pdf" at bounding box center [104, 100] width 55 height 4
drag, startPoint x: 99, startPoint y: 105, endPoint x: 109, endPoint y: 102, distance: 11.1
click at [99, 103] on span "Mayo - ARCA-Presentación de DDJJ y Pagos.pdf" at bounding box center [123, 100] width 63 height 4
click at [114, 96] on span "PDF" at bounding box center [112, 93] width 5 height 3
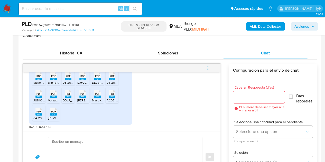
drag, startPoint x: 94, startPoint y: 118, endPoint x: 74, endPoint y: 122, distance: 20.8
click at [94, 118] on ul "PDF PDF Mayo - DJF2002V250-250892275-1749828052085.pdf PDF PDF afip_presentacio…" at bounding box center [80, 96] width 97 height 53
click at [36, 120] on span "04-2025 ARCA-Presentación de DDJJ y Pagos.pdf" at bounding box center [67, 118] width 69 height 4
click at [51, 116] on rect at bounding box center [53, 114] width 7 height 2
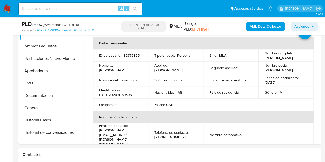
scroll to position [99, 0]
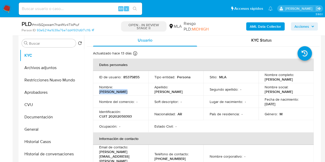
drag, startPoint x: 115, startPoint y: 92, endPoint x: 144, endPoint y: 93, distance: 28.8
click at [144, 93] on td "Nombre : Gustavo Oscar" at bounding box center [120, 89] width 55 height 12
copy p "Gustavo Oscar"
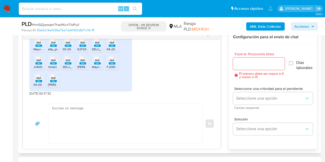
scroll to position [288, 0]
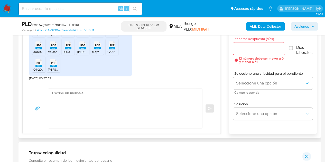
click at [158, 98] on textarea at bounding box center [124, 109] width 144 height 40
paste textarea "Hola Gustavo Oscar, Muchas gracias por tu respuesta y por la documentación envi…"
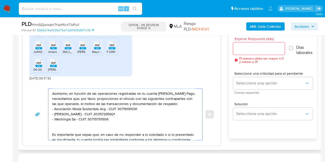
scroll to position [34, 0]
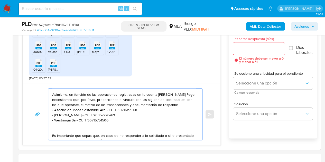
type textarea "Hola Gustavo Oscar, Muchas gracias por tu respuesta y por la documentación envi…"
click at [247, 51] on input "Esperar Respuesta (días)" at bounding box center [259, 48] width 52 height 7
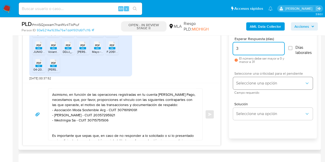
type input "3"
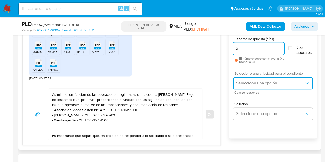
click at [251, 82] on span "Seleccione una opción" at bounding box center [270, 83] width 68 height 5
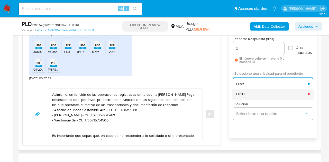
click at [253, 95] on div "HIGH" at bounding box center [272, 94] width 72 height 10
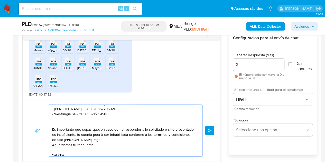
scroll to position [65, 0]
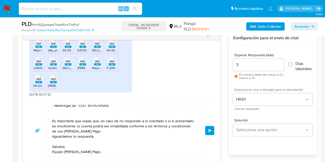
click at [211, 129] on span "Enviar" at bounding box center [210, 130] width 4 height 3
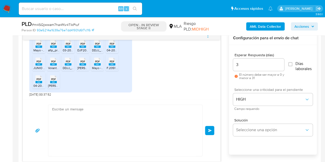
scroll to position [471, 0]
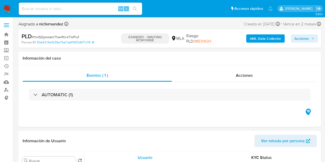
select select "10"
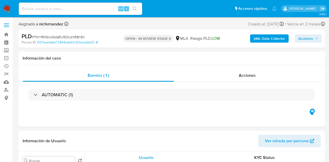
select select "10"
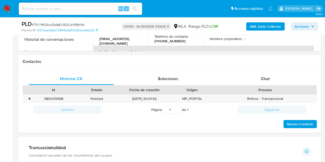
scroll to position [225, 0]
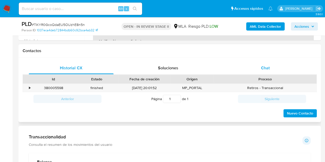
click at [284, 69] on div "Chat" at bounding box center [265, 68] width 85 height 12
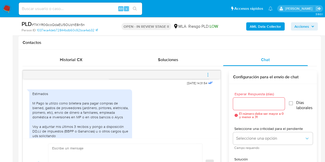
scroll to position [326, 0]
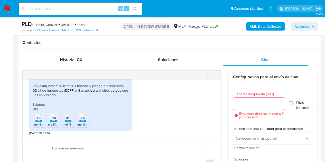
click at [36, 125] on span "melifile5944009499801257626.jpg" at bounding box center [57, 124] width 48 height 4
click at [58, 122] on div "JPG JPG" at bounding box center [53, 118] width 11 height 10
click at [74, 123] on span "melifile2207709762086348085.jpg" at bounding box center [87, 124] width 49 height 4
click at [84, 121] on rect at bounding box center [82, 121] width 7 height 2
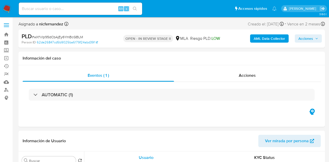
select select "10"
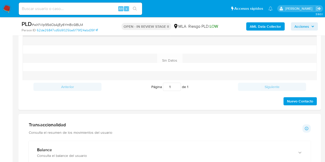
scroll to position [198, 0]
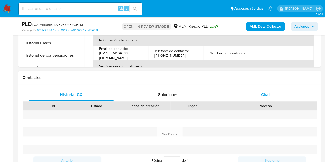
click at [269, 92] on span "Chat" at bounding box center [265, 95] width 9 height 6
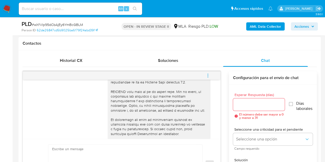
scroll to position [345, 0]
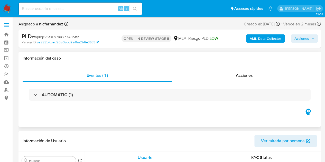
select select "10"
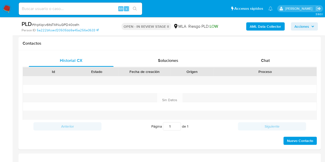
scroll to position [242, 0]
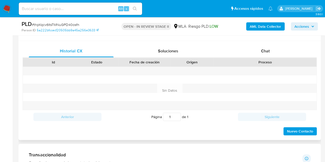
click at [273, 44] on div "Historial CX Soluciones Chat Id Estado Fecha de creación Origen Proceso Anterio…" at bounding box center [170, 90] width 303 height 99
click at [259, 52] on div "Chat" at bounding box center [265, 51] width 85 height 12
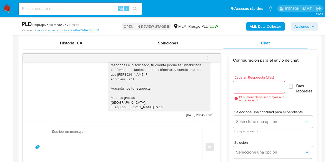
scroll to position [249, 0]
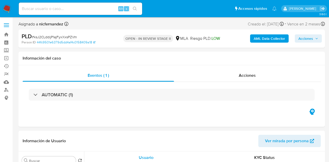
select select "10"
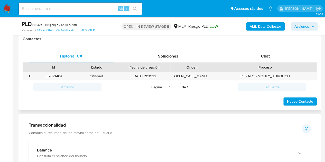
scroll to position [238, 0]
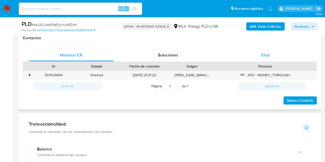
click at [276, 56] on div "Chat" at bounding box center [265, 55] width 85 height 12
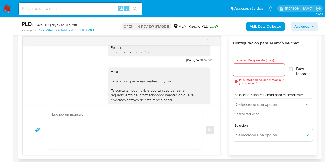
scroll to position [345, 0]
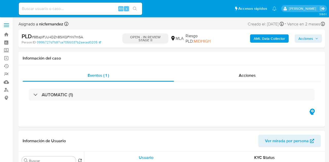
select select "10"
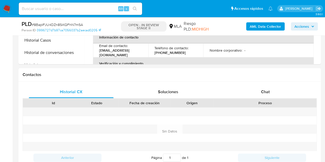
scroll to position [208, 0]
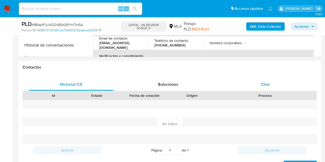
click at [282, 84] on div "Chat" at bounding box center [265, 84] width 85 height 12
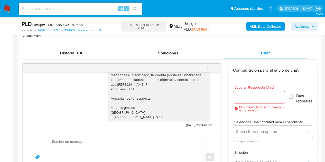
scroll to position [235, 0]
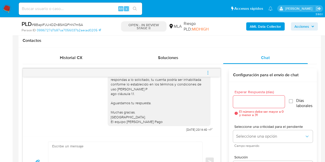
click at [209, 71] on icon "menu-action" at bounding box center [208, 72] width 5 height 5
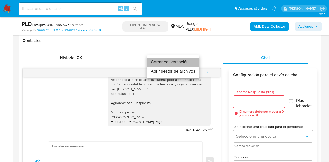
drag, startPoint x: 180, startPoint y: 62, endPoint x: 216, endPoint y: 97, distance: 50.2
click at [179, 61] on li "Cerrar conversación" at bounding box center [173, 62] width 53 height 9
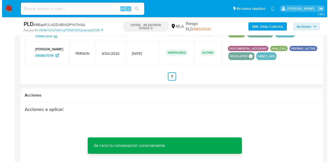
scroll to position [818, 0]
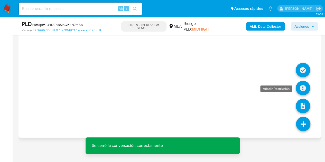
click at [304, 87] on icon at bounding box center [303, 88] width 14 height 14
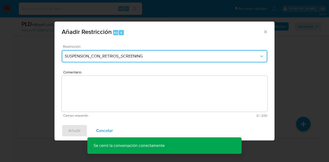
click at [192, 58] on span "SUSPENSION_CON_RETIROS_SCREENING" at bounding box center [162, 56] width 195 height 5
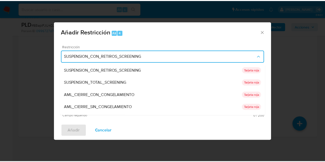
scroll to position [109, 0]
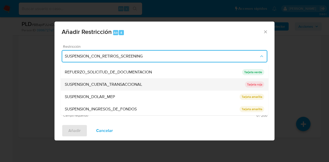
click at [130, 84] on span "SUSPENSION_CUENTA_TRANSACCIONAL" at bounding box center [103, 84] width 77 height 5
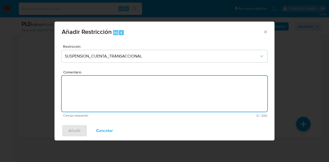
click at [128, 87] on textarea "Comentario" at bounding box center [165, 94] width 206 height 36
type textarea "AML"
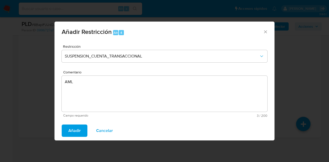
click at [72, 128] on span "Añadir" at bounding box center [74, 130] width 12 height 11
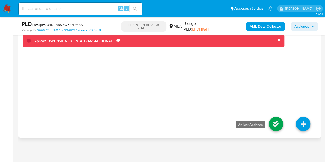
click at [276, 122] on icon at bounding box center [276, 124] width 14 height 14
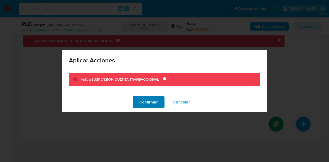
click at [149, 100] on span "Confirmar" at bounding box center [148, 102] width 19 height 11
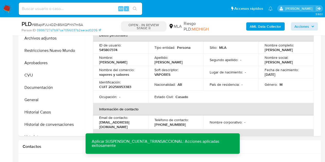
scroll to position [105, 0]
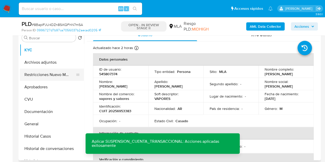
click at [43, 73] on button "Restricciones Nuevo Mundo" at bounding box center [50, 75] width 60 height 12
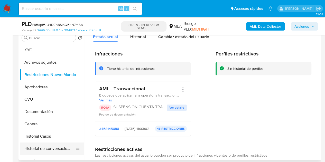
click at [50, 147] on button "Historial de conversaciones" at bounding box center [50, 149] width 60 height 12
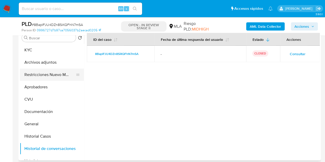
click at [44, 74] on button "Restricciones Nuevo Mundo" at bounding box center [50, 75] width 60 height 12
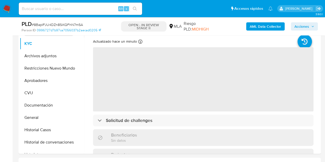
scroll to position [121, 0]
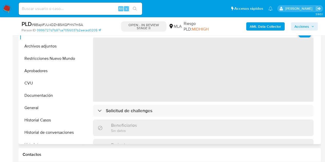
select select "10"
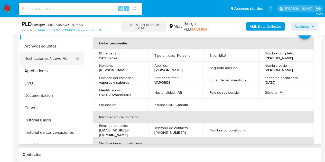
click at [35, 59] on button "Restricciones Nuevo Mundo" at bounding box center [50, 58] width 60 height 12
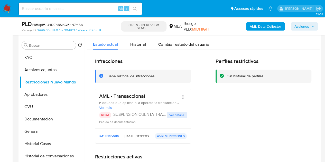
scroll to position [107, 0]
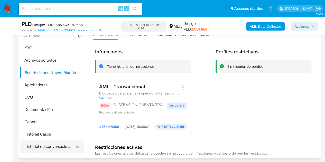
click at [39, 143] on button "Historial de conversaciones" at bounding box center [50, 147] width 60 height 12
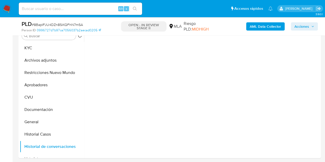
scroll to position [89, 0]
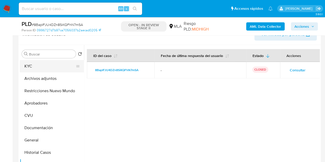
click at [39, 68] on button "KYC" at bounding box center [50, 66] width 60 height 12
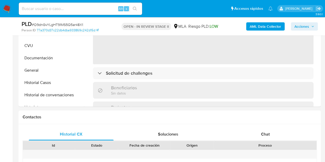
scroll to position [218, 0]
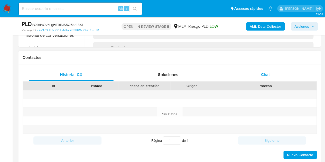
click at [269, 69] on div "Chat" at bounding box center [265, 75] width 85 height 12
select select "10"
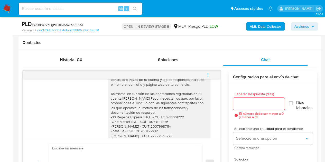
scroll to position [327, 0]
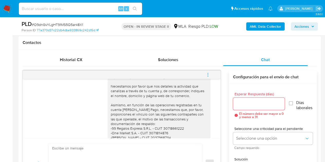
click at [208, 76] on icon "menu-action" at bounding box center [208, 75] width 5 height 5
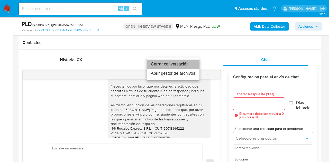
click at [185, 64] on li "Cerrar conversación" at bounding box center [173, 64] width 53 height 9
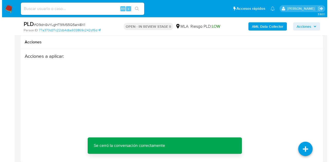
scroll to position [833, 0]
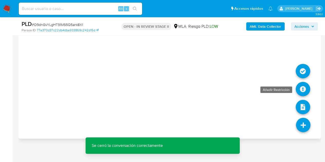
click at [302, 88] on icon at bounding box center [303, 89] width 14 height 14
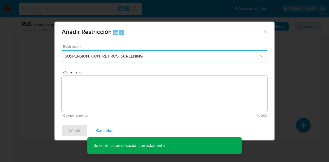
click at [145, 51] on button "SUSPENSION_CON_RETIROS_SCREENING" at bounding box center [165, 56] width 206 height 12
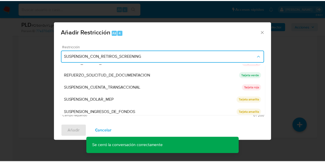
scroll to position [109, 0]
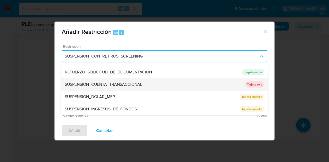
click at [116, 85] on span "SUSPENSION_CUENTA_TRANSACCIONAL" at bounding box center [103, 84] width 77 height 5
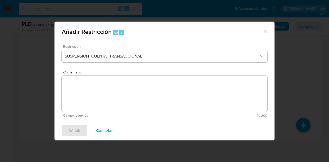
click at [114, 89] on textarea "Comentario" at bounding box center [165, 94] width 206 height 36
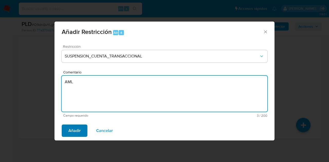
type textarea "AML"
click at [73, 132] on span "Añadir" at bounding box center [74, 130] width 12 height 11
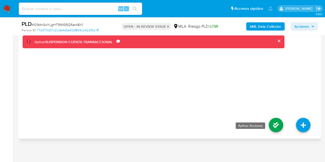
click at [273, 124] on icon at bounding box center [276, 125] width 14 height 14
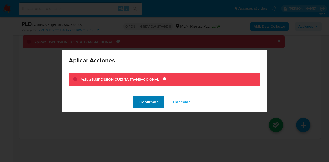
drag, startPoint x: 151, startPoint y: 102, endPoint x: 142, endPoint y: 114, distance: 15.1
click at [151, 102] on span "Confirmar" at bounding box center [148, 102] width 19 height 11
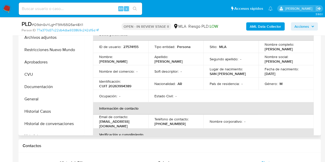
scroll to position [129, 0]
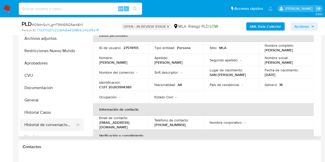
click at [35, 123] on button "Historial de conversaciones" at bounding box center [50, 125] width 60 height 12
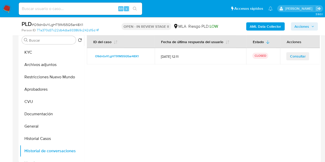
scroll to position [101, 0]
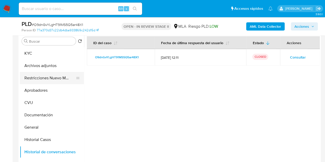
click at [43, 78] on button "Restricciones Nuevo Mundo" at bounding box center [50, 78] width 60 height 12
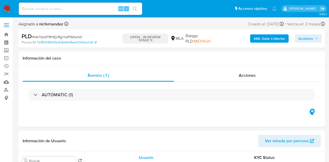
select select "10"
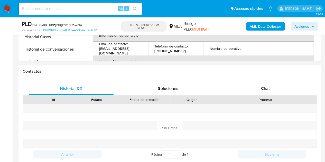
scroll to position [224, 0]
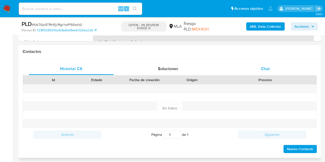
click at [287, 68] on div "Chat" at bounding box center [265, 69] width 85 height 12
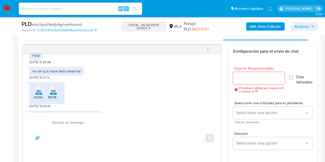
scroll to position [311, 0]
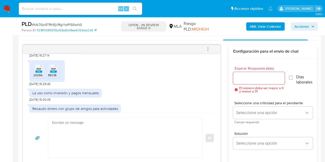
click at [37, 73] on div "PDF PDF" at bounding box center [38, 68] width 11 height 10
click at [54, 73] on rect at bounding box center [53, 71] width 7 height 2
click at [103, 86] on div "PDF PDF 20266319526_011_00001_00000412.pdf PDF PDF RECIBO [PERSON_NAME] 8-2025.…" at bounding box center [121, 72] width 185 height 29
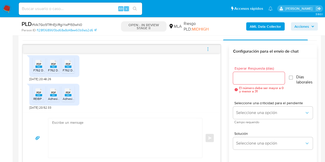
scroll to position [374, 0]
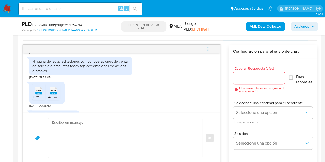
click at [39, 92] on span "PDF" at bounding box center [39, 90] width 5 height 3
click at [56, 95] on rect at bounding box center [53, 93] width 7 height 2
click at [101, 73] on div "Ninguna de las acreditaciones son por operaciones de venta de servicio o produc…" at bounding box center [80, 66] width 97 height 14
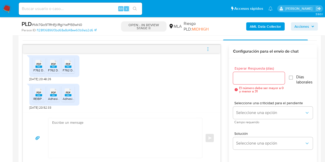
scroll to position [437, 0]
click at [37, 66] on span "PDF" at bounding box center [39, 64] width 5 height 3
click at [51, 70] on span "F762 DI TULLIO JUAN CRUZ BP 2022 ACUSE.pdf" at bounding box center [80, 70] width 64 height 4
click at [69, 68] on rect at bounding box center [68, 67] width 7 height 2
click at [99, 81] on div "PDF PDF F762 DI TULLIO JUAN CRUZ BP 2022 DDJJ.pdf PDF PDF F762 DI TULLIO JUAN C…" at bounding box center [121, 67] width 185 height 29
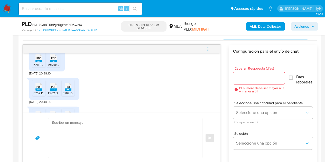
scroll to position [438, 0]
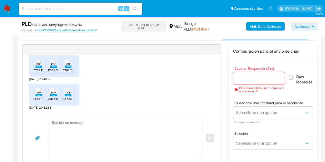
click at [35, 94] on div "PDF PDF" at bounding box center [38, 92] width 11 height 10
click at [53, 101] on li "PDF PDF Adhesión REIBP 2023.pdf" at bounding box center [53, 94] width 13 height 16
click at [67, 95] on rect at bounding box center [68, 95] width 7 height 2
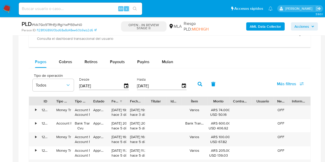
scroll to position [474, 0]
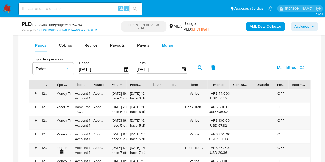
click at [161, 43] on button "Mulan" at bounding box center [168, 45] width 24 height 12
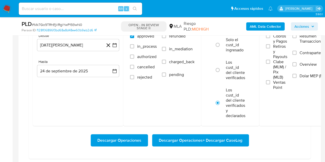
scroll to position [513, 0]
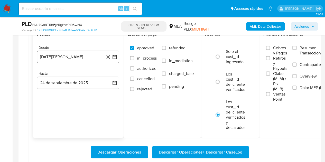
click at [67, 57] on button "24 de agosto de 2024" at bounding box center [78, 57] width 82 height 12
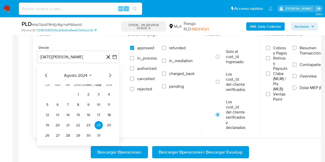
click at [107, 77] on icon "Mes siguiente" at bounding box center [110, 76] width 6 height 6
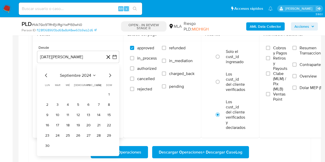
click at [108, 77] on icon "Mes siguiente" at bounding box center [110, 76] width 6 height 6
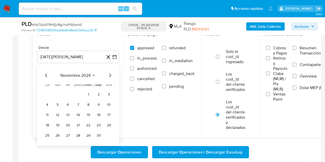
click at [108, 77] on icon "Mes siguiente" at bounding box center [110, 76] width 6 height 6
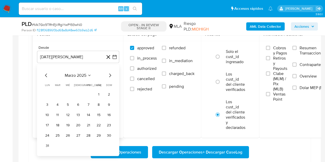
click at [108, 77] on icon "Mes siguiente" at bounding box center [110, 76] width 6 height 6
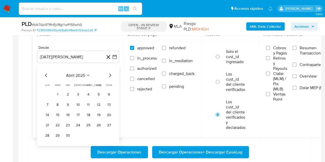
click at [108, 77] on icon "Mes siguiente" at bounding box center [110, 76] width 6 height 6
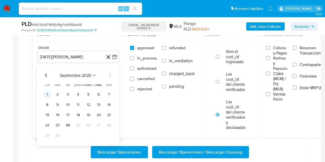
click at [45, 92] on button "1" at bounding box center [47, 95] width 8 height 8
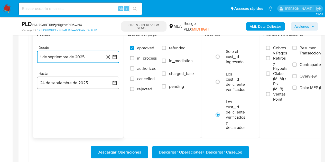
click at [73, 85] on button "24 de septiembre de 2025" at bounding box center [78, 83] width 82 height 12
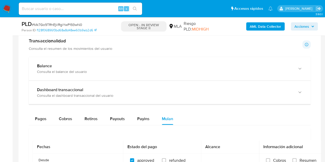
scroll to position [424, 0]
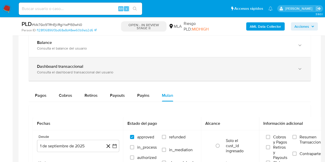
click at [258, 74] on div "Dashboard transaccional Consulta el dashboard transaccional del usuario" at bounding box center [170, 68] width 282 height 23
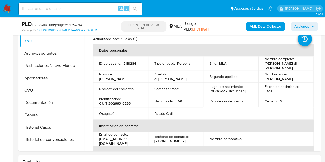
scroll to position [111, 0]
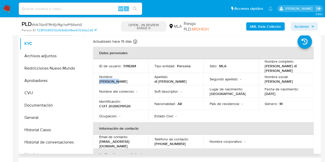
drag, startPoint x: 115, startPoint y: 77, endPoint x: 135, endPoint y: 78, distance: 19.6
click at [135, 78] on div "Nombre : Juan Cruz" at bounding box center [120, 79] width 43 height 9
copy p "Juan Cruz"
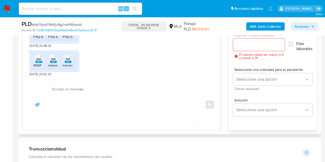
scroll to position [294, 0]
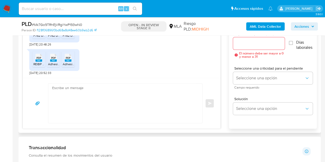
click at [117, 98] on textarea at bounding box center [124, 104] width 144 height 40
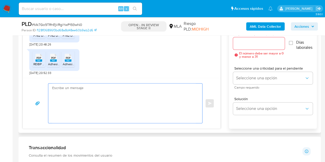
paste textarea "Hola Juan Cruz, Muchas gracias por la respuesta y por la documentación enviada.…"
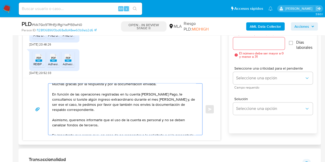
scroll to position [0, 0]
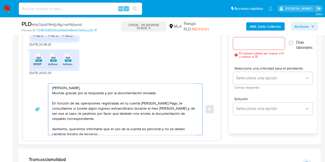
type textarea "Hola Juan Cruz, Muchas gracias por la respuesta y por la documentación enviada.…"
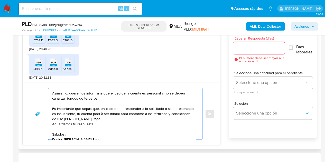
scroll to position [45, 0]
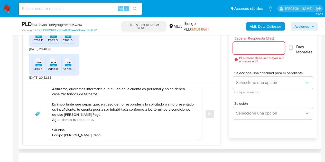
click at [249, 50] on input "Esperar Respuesta (días)" at bounding box center [259, 48] width 52 height 7
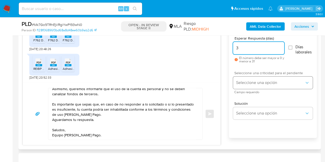
type input "3"
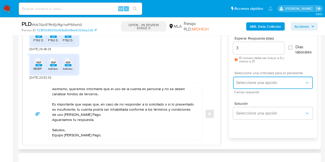
click at [256, 82] on span "Seleccione una opción" at bounding box center [270, 82] width 68 height 5
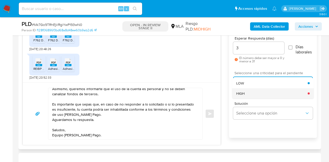
click at [252, 89] on div "HIGH" at bounding box center [272, 94] width 72 height 10
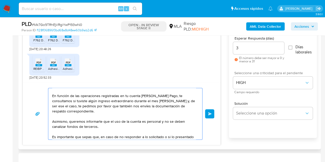
scroll to position [0, 0]
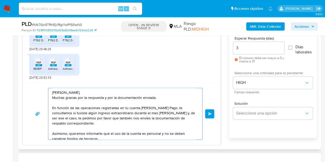
click at [209, 114] on span "Enviar" at bounding box center [210, 113] width 4 height 3
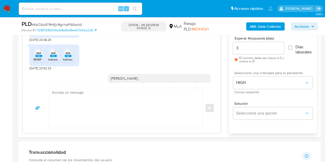
scroll to position [552, 0]
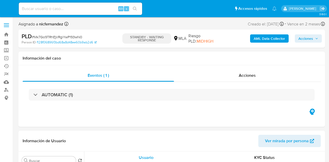
select select "10"
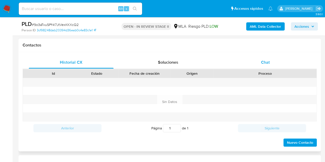
click at [276, 63] on div "Chat" at bounding box center [265, 62] width 85 height 12
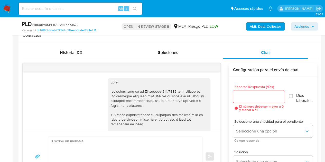
scroll to position [257, 0]
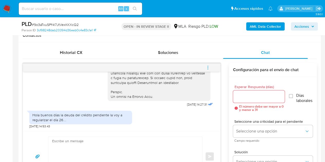
drag, startPoint x: 221, startPoint y: 123, endPoint x: 220, endPoint y: 120, distance: 2.8
click at [220, 121] on div "17/09/2025 14:27:31 Hola buenos días la deuda del crédito pendiente la voy a re…" at bounding box center [122, 122] width 198 height 119
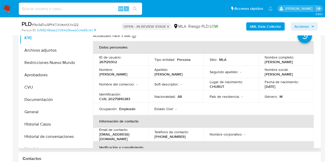
scroll to position [113, 0]
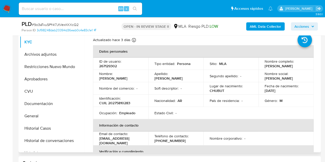
drag, startPoint x: 118, startPoint y: 75, endPoint x: 147, endPoint y: 113, distance: 47.9
click at [140, 77] on div "Nombre : Carlos Alberto" at bounding box center [120, 76] width 43 height 9
copy p "Carlos Alberto"
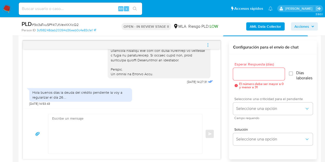
scroll to position [269, 0]
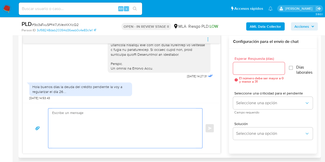
click at [98, 128] on textarea at bounding box center [124, 129] width 144 height 40
paste textarea "Hola Carlos Alberto, Esperamos que te encuentres muy bien. Necesitamos por favo…"
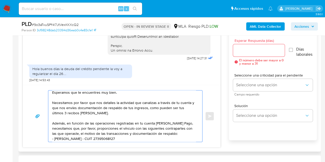
scroll to position [0, 0]
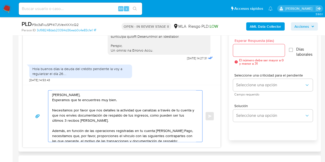
drag, startPoint x: 99, startPoint y: 120, endPoint x: 149, endPoint y: 113, distance: 50.1
click at [149, 113] on textarea "Hola Carlos Alberto, Esperamos que te encuentres muy bien. Necesitamos por favo…" at bounding box center [124, 116] width 144 height 51
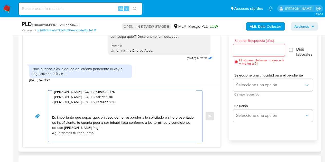
scroll to position [53, 0]
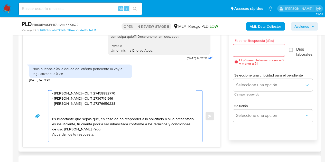
click at [74, 110] on textarea "Hola Carlos Alberto, Esperamos que te encuentres muy bien. Necesitamos por favo…" at bounding box center [124, 116] width 144 height 51
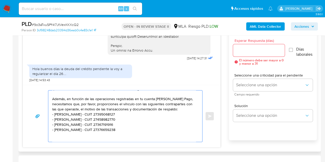
scroll to position [23, 0]
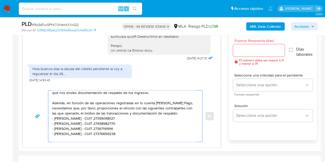
type textarea "Hola Carlos Alberto, Esperamos que te encuentres muy bien. Necesitamos por favo…"
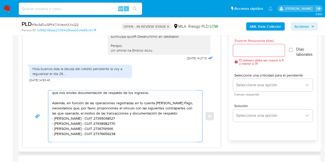
click at [255, 52] on input "Esperar Respuesta (días)" at bounding box center [259, 50] width 52 height 7
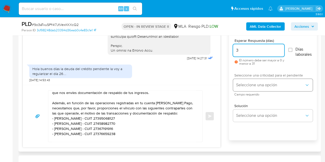
type input "3"
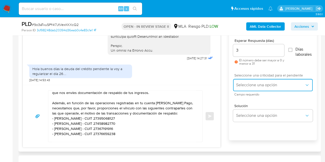
click at [250, 83] on span "Seleccione una opción" at bounding box center [270, 85] width 68 height 5
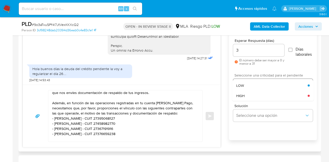
click at [247, 95] on div "HIGH" at bounding box center [272, 96] width 72 height 10
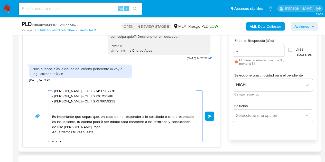
scroll to position [65, 0]
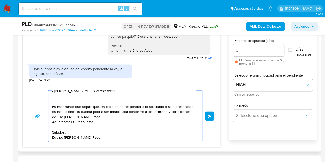
click at [208, 116] on span "Enviar" at bounding box center [210, 116] width 4 height 3
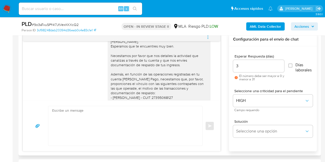
scroll to position [307, 0]
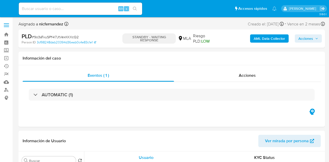
select select "10"
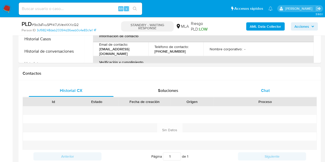
click at [281, 95] on div "Chat" at bounding box center [265, 91] width 85 height 12
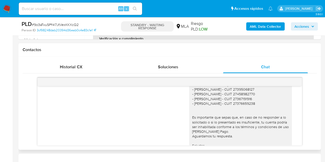
scroll to position [364, 0]
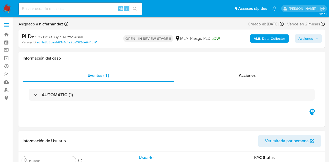
select select "10"
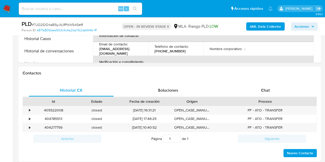
scroll to position [232, 0]
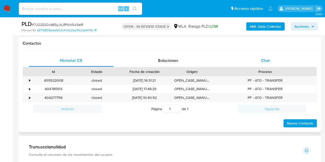
click at [263, 60] on span "Chat" at bounding box center [265, 61] width 9 height 6
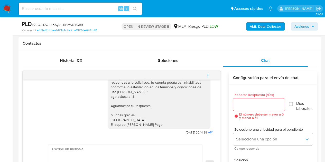
scroll to position [112, 0]
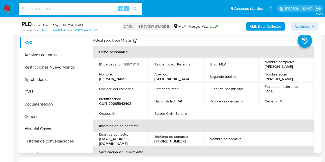
click at [114, 79] on p "Mariano Miguel" at bounding box center [113, 79] width 28 height 5
click at [114, 117] on td "Ocupación : -" at bounding box center [120, 114] width 55 height 12
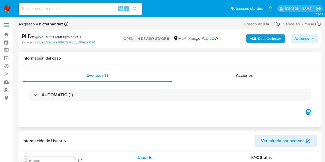
select select "10"
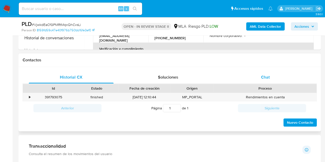
scroll to position [217, 0]
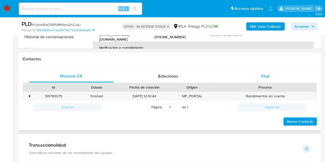
click at [267, 78] on span "Chat" at bounding box center [265, 76] width 9 height 6
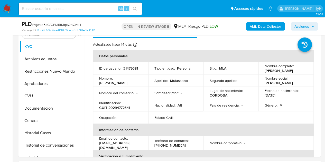
scroll to position [94, 0]
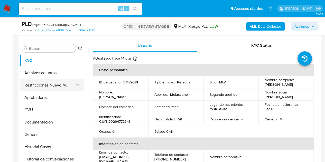
click at [36, 86] on button "Restricciones Nuevo Mundo" at bounding box center [50, 85] width 60 height 12
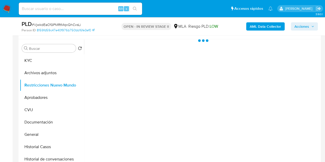
scroll to position [112, 0]
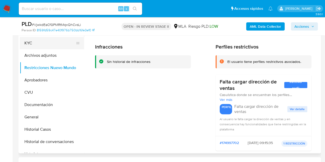
click at [38, 45] on button "KYC" at bounding box center [50, 43] width 60 height 12
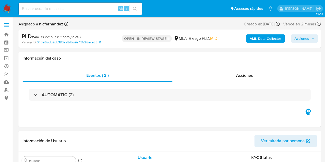
select select "10"
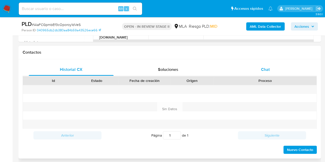
click at [276, 70] on div "Chat" at bounding box center [265, 70] width 85 height 12
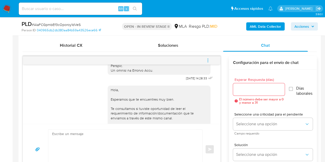
scroll to position [258, 0]
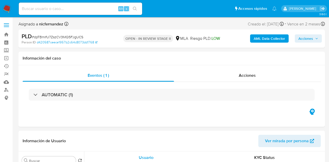
select select "10"
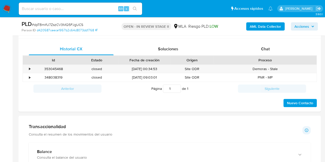
scroll to position [251, 0]
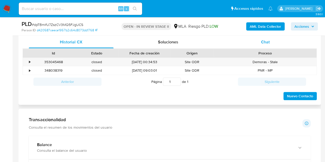
click at [267, 44] on span "Chat" at bounding box center [265, 42] width 9 height 6
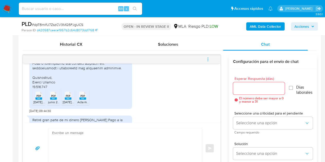
scroll to position [400, 0]
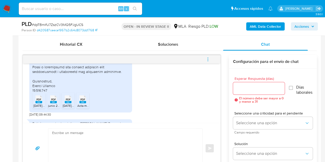
click at [117, 105] on ul "PDF PDF [DATE].pdf PDF PDF [DATE].pdf PDF PDF [DATE].pdf PDF PDF Acta matrimoni…" at bounding box center [80, 102] width 97 height 18
click at [32, 109] on li "PDF PDF [DATE].pdf" at bounding box center [38, 101] width 13 height 16
click at [55, 108] on span "junio 2025.pdf" at bounding box center [58, 106] width 20 height 4
click at [70, 103] on rect at bounding box center [68, 102] width 7 height 2
click at [88, 107] on li "PDF PDF Acta matrimonio.pdf" at bounding box center [82, 101] width 13 height 16
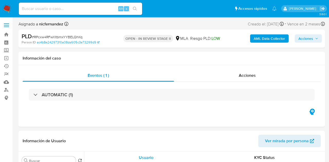
select select "10"
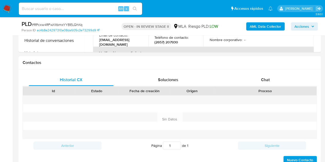
scroll to position [233, 0]
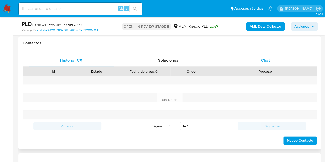
click at [271, 58] on div "Chat" at bounding box center [265, 60] width 85 height 12
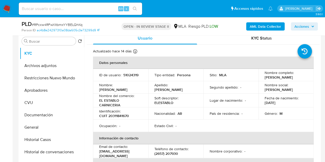
scroll to position [93, 0]
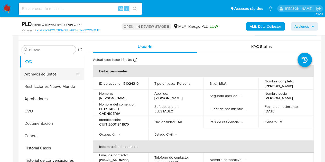
click at [54, 73] on button "Archivos adjuntos" at bounding box center [50, 74] width 60 height 12
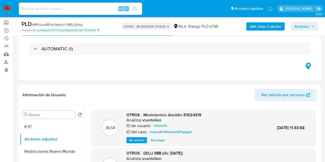
scroll to position [0, 0]
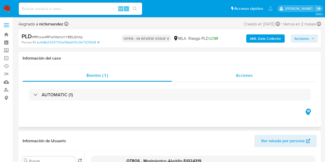
click at [270, 76] on div "Acciones" at bounding box center [244, 75] width 145 height 12
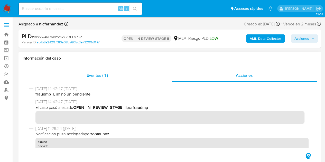
click at [142, 81] on div "Eventos ( 1 )" at bounding box center [97, 75] width 149 height 12
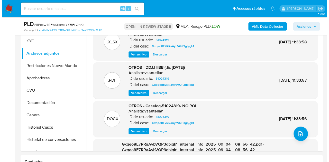
scroll to position [95, 0]
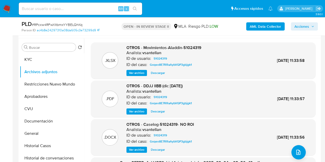
click at [139, 149] on span "Ver archivo" at bounding box center [136, 149] width 15 height 5
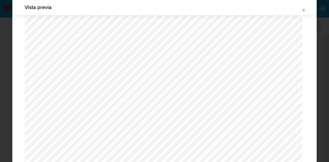
scroll to position [261, 0]
click at [306, 10] on icon "Attachment preview" at bounding box center [304, 10] width 4 height 4
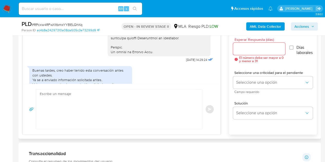
scroll to position [357, 0]
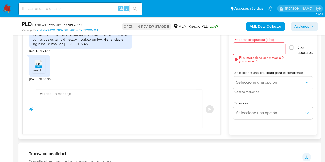
click at [42, 65] on div "PDF PDF" at bounding box center [38, 63] width 11 height 10
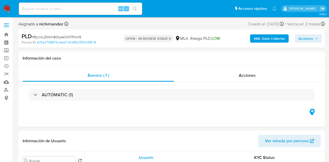
select select "10"
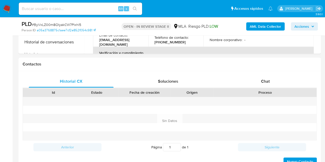
scroll to position [226, 0]
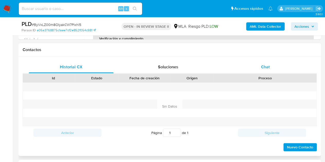
click at [282, 68] on div "Chat" at bounding box center [265, 67] width 85 height 12
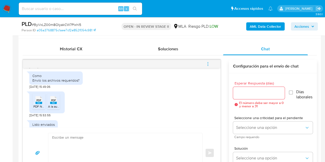
scroll to position [296, 0]
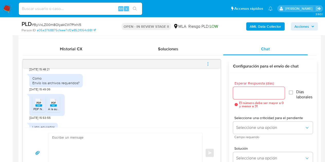
click at [36, 107] on rect at bounding box center [39, 105] width 7 height 2
click at [56, 107] on icon "PDF" at bounding box center [53, 102] width 7 height 9
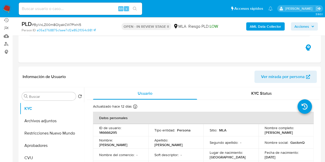
scroll to position [41, 0]
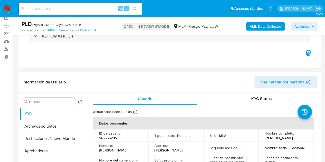
click at [278, 81] on span "Ver mirada por persona" at bounding box center [283, 82] width 44 height 12
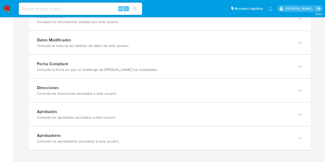
scroll to position [569, 0]
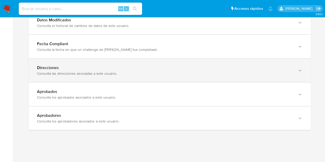
click at [281, 71] on div "Consulta las direcciones asociadas a este usuario." at bounding box center [164, 73] width 255 height 5
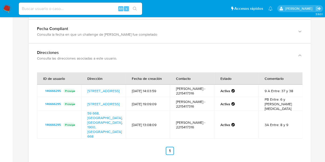
scroll to position [591, 0]
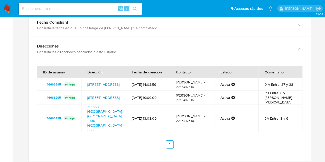
click at [104, 95] on link "Calle 38 568, La Plata, Buenos Aires, 1900, Argentina 568" at bounding box center [103, 97] width 32 height 5
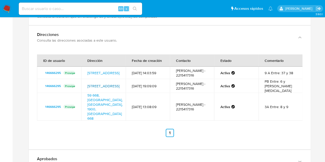
scroll to position [582, 0]
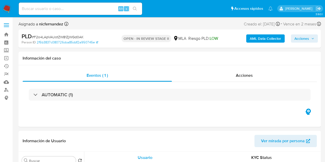
select select "10"
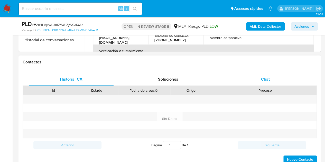
click at [283, 82] on div "Chat" at bounding box center [265, 79] width 85 height 12
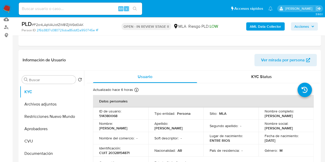
scroll to position [107, 0]
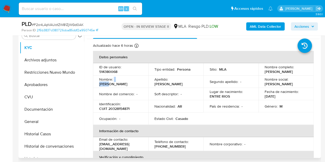
drag, startPoint x: 114, startPoint y: 84, endPoint x: 125, endPoint y: 84, distance: 10.6
click at [127, 85] on div "Nombre : Tomas" at bounding box center [120, 81] width 43 height 9
click at [122, 83] on p "Tomas" at bounding box center [113, 84] width 28 height 5
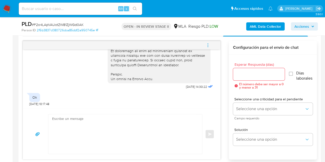
scroll to position [265, 0]
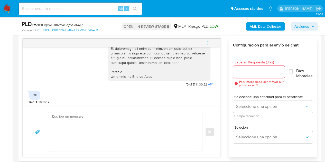
click at [110, 127] on textarea at bounding box center [124, 132] width 144 height 40
paste textarea "Hola Tomas, Esperamos que te encuentres muy bien. Necesitamos por favor que nos…"
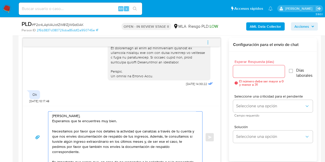
scroll to position [292, 0]
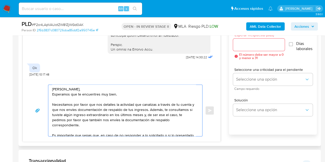
click at [127, 88] on textarea "Hola Tomas, Esperamos que te encuentres muy bien. Necesitamos por favor que nos…" at bounding box center [124, 110] width 144 height 51
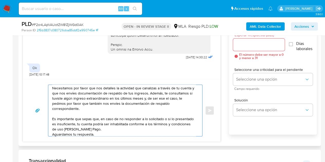
scroll to position [34, 0]
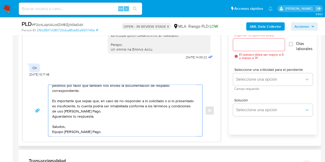
click at [158, 134] on textarea "Hola Tomas, Esperamos que te encuentres muy bien. Necesitamos por favor que nos…" at bounding box center [124, 110] width 144 height 51
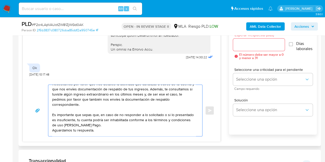
scroll to position [13, 0]
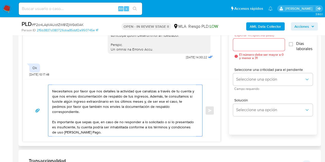
click at [148, 98] on textarea "Hola Tomas, Esperamos que te encuentres muy bien. Necesitamos por favor que nos…" at bounding box center [124, 110] width 144 height 51
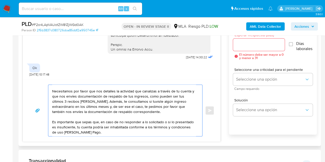
scroll to position [0, 0]
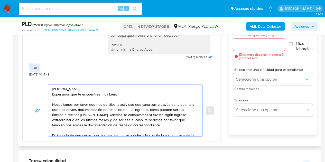
click at [152, 88] on textarea "Hola Tomas, Esperamos que te encuentres muy bien. Necesitamos por favor que nos…" at bounding box center [124, 110] width 144 height 51
type textarea "Hola Tomas, Esperamos que te encuentres muy bien. Necesitamos por favor que nos…"
click at [247, 47] on input "Esperar Respuesta (días)" at bounding box center [259, 44] width 52 height 7
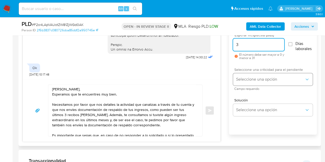
type input "3"
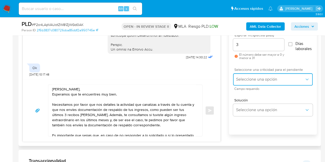
click at [263, 80] on span "Seleccione una opción" at bounding box center [270, 79] width 68 height 5
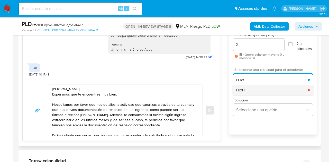
click at [257, 87] on div "HIGH" at bounding box center [272, 90] width 72 height 10
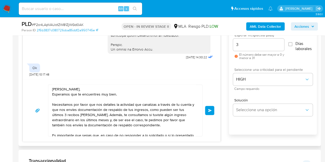
click at [224, 80] on div "17/09/2025 14:30:22 Ok 19/09/2025 10:17:48 Hola Tomas, Esperamos que te encuent…" at bounding box center [170, 76] width 295 height 131
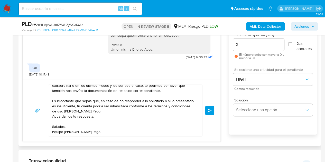
click at [209, 112] on button "Enviar" at bounding box center [209, 110] width 9 height 9
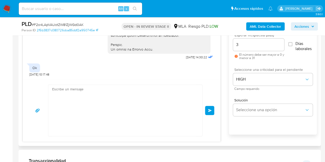
scroll to position [0, 0]
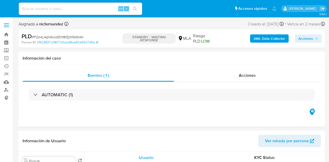
select select "10"
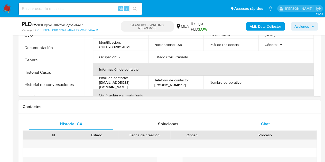
click at [261, 126] on span "Chat" at bounding box center [265, 124] width 9 height 6
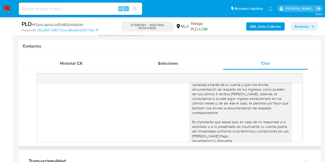
scroll to position [320, 0]
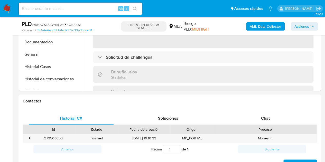
scroll to position [215, 0]
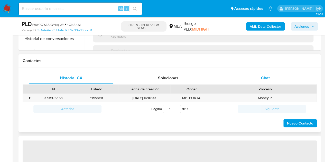
select select "10"
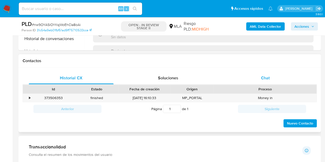
click at [266, 82] on div "Chat" at bounding box center [265, 78] width 85 height 12
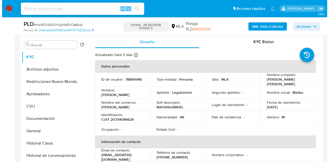
scroll to position [90, 0]
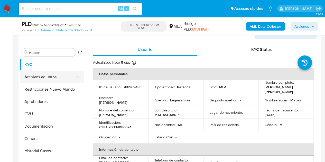
click at [44, 76] on button "Archivos adjuntos" at bounding box center [50, 77] width 60 height 12
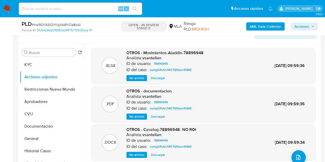
click at [133, 154] on span "Ver archivo" at bounding box center [136, 155] width 15 height 5
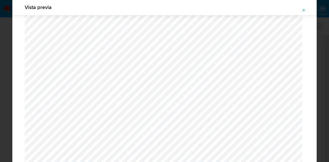
scroll to position [360, 0]
click at [307, 11] on button "Attachment preview" at bounding box center [303, 10] width 11 height 8
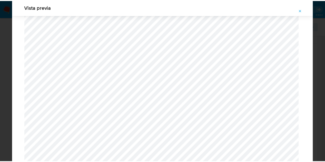
scroll to position [16, 0]
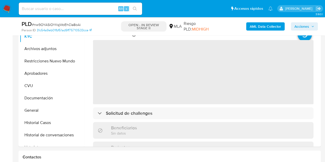
select select "10"
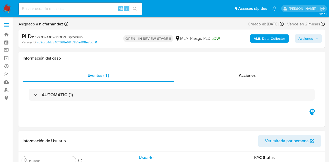
select select "10"
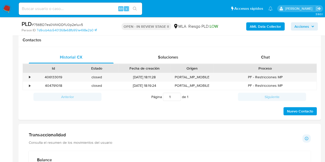
scroll to position [250, 0]
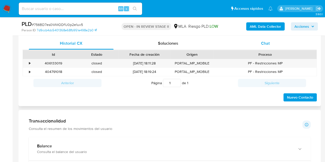
click at [279, 47] on div "Chat" at bounding box center [265, 43] width 85 height 12
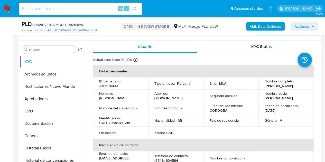
scroll to position [92, 0]
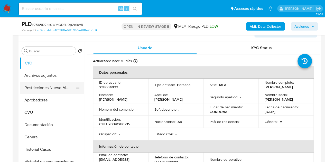
click at [28, 87] on button "Restricciones Nuevo Mundo" at bounding box center [50, 88] width 60 height 12
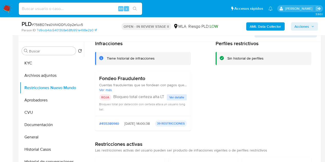
scroll to position [0, 0]
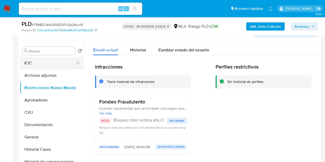
click at [41, 62] on button "KYC" at bounding box center [50, 63] width 60 height 12
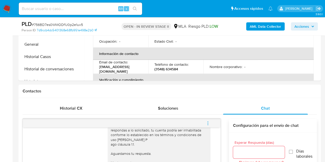
scroll to position [243, 0]
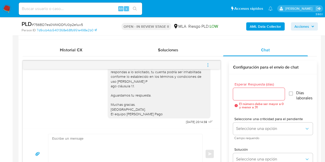
click at [208, 65] on icon "menu-action" at bounding box center [208, 65] width 5 height 5
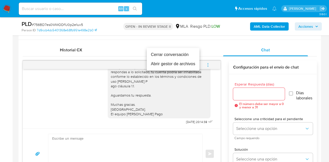
click at [187, 55] on li "Cerrar conversación" at bounding box center [173, 54] width 53 height 9
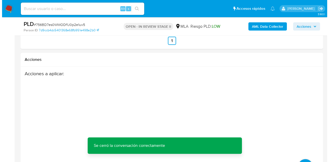
scroll to position [794, 0]
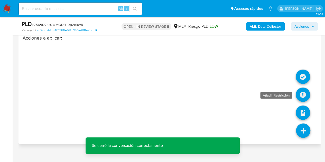
click at [302, 95] on icon at bounding box center [303, 95] width 14 height 14
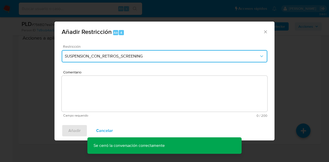
click at [155, 61] on button "SUSPENSION_CON_RETIROS_SCREENING" at bounding box center [165, 56] width 206 height 12
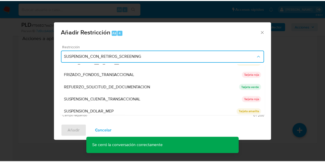
scroll to position [109, 0]
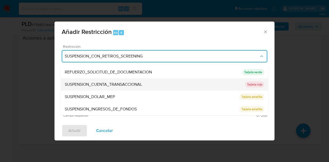
click at [112, 81] on div "SUSPENSION_CUENTA_TRANSACCIONAL" at bounding box center [155, 84] width 180 height 12
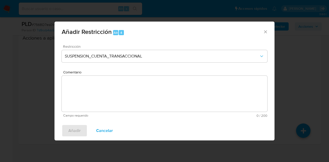
click at [113, 92] on textarea "Comentario" at bounding box center [165, 94] width 206 height 36
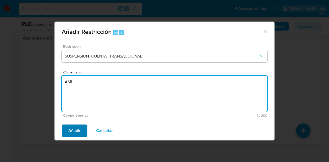
type textarea "AML"
click at [73, 131] on span "Añadir" at bounding box center [74, 130] width 12 height 11
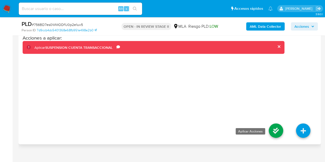
click at [279, 131] on icon at bounding box center [276, 131] width 14 height 14
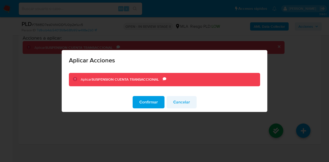
drag, startPoint x: 156, startPoint y: 104, endPoint x: 170, endPoint y: 111, distance: 15.6
click at [156, 104] on span "Confirmar" at bounding box center [148, 102] width 19 height 11
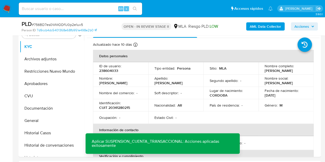
scroll to position [79, 0]
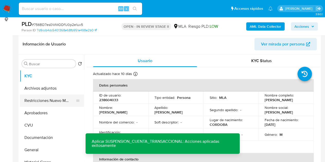
click at [39, 101] on button "Restricciones Nuevo Mundo" at bounding box center [50, 101] width 60 height 12
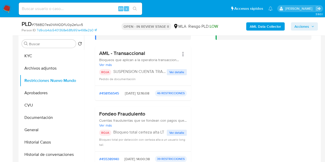
scroll to position [0, 0]
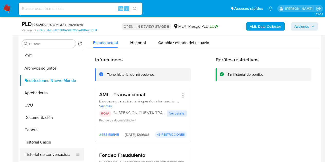
click at [44, 153] on button "Historial de conversaciones" at bounding box center [50, 155] width 60 height 12
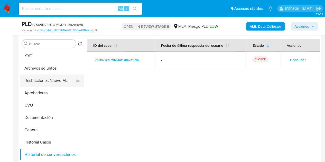
click at [34, 84] on button "Restricciones Nuevo Mundo" at bounding box center [50, 81] width 60 height 12
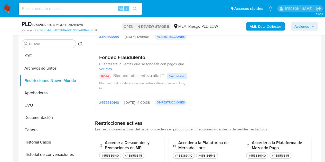
scroll to position [7, 0]
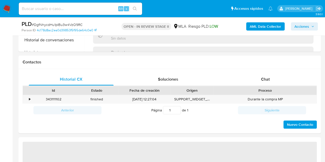
scroll to position [234, 0]
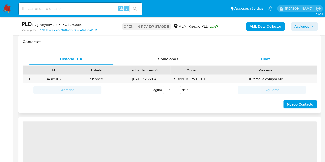
select select "10"
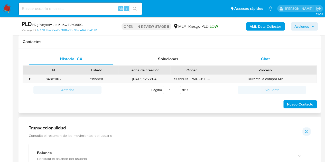
click at [273, 60] on div "Chat" at bounding box center [265, 59] width 85 height 12
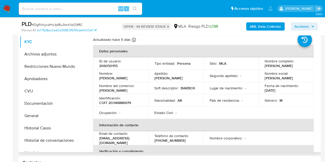
scroll to position [111, 0]
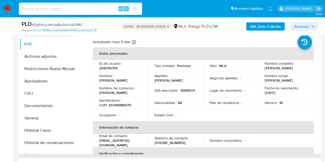
click at [115, 84] on td "Nombre del comercio : Gonzalo Emmanuel Rios" at bounding box center [120, 90] width 55 height 12
drag, startPoint x: 99, startPoint y: 81, endPoint x: 131, endPoint y: 81, distance: 31.6
click at [131, 81] on div "Nombre : Gonzalo Emmanuel" at bounding box center [120, 78] width 43 height 9
copy p "[PERSON_NAME]"
click at [126, 97] on td "Identificación : CUIT 20346886979" at bounding box center [120, 103] width 55 height 12
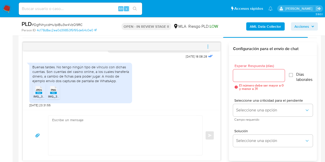
scroll to position [277, 0]
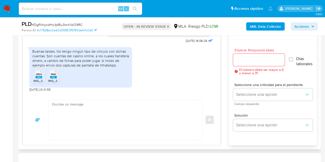
click at [37, 73] on span "JPEG" at bounding box center [39, 74] width 6 height 3
click at [50, 76] on div "PNG PNG" at bounding box center [53, 74] width 11 height 10
drag, startPoint x: 99, startPoint y: 65, endPoint x: 114, endPoint y: 64, distance: 14.9
click at [114, 64] on div "Buenas tardes. No tengo ningún tipo de vínculo con dichas cuentas. Son cuentas …" at bounding box center [80, 58] width 97 height 19
copy div "WhatsAp"
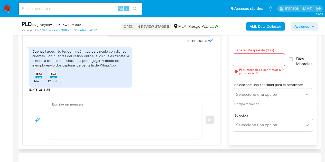
click at [148, 84] on div "Buenas tardes. No tengo ningún tipo de vínculo con dichas cuentas. Son cuentas …" at bounding box center [121, 68] width 185 height 47
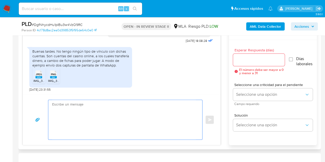
click at [94, 120] on textarea at bounding box center [124, 120] width 144 height 40
paste textarea "[PERSON_NAME], Muchas gracias por la respuesta. Analizamos tu caso y notamos qu…"
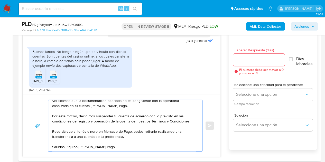
scroll to position [0, 0]
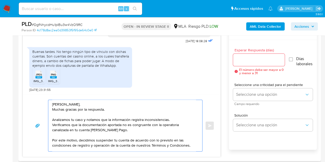
type textarea "[PERSON_NAME], Muchas gracias por la respuesta. Analizamos tu caso y notamos qu…"
click at [253, 61] on input "Esperar Respuesta (días)" at bounding box center [259, 60] width 52 height 7
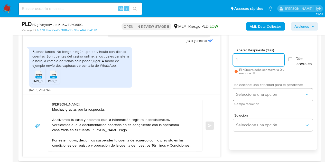
type input "1"
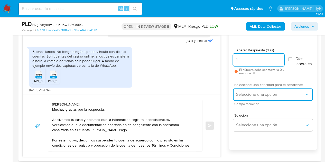
click at [256, 96] on span "Seleccione una opción" at bounding box center [270, 94] width 68 height 5
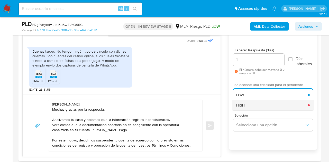
click at [258, 106] on div "HIGH" at bounding box center [272, 105] width 72 height 10
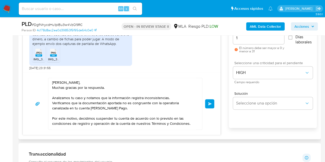
click at [214, 83] on div "Hola Gonzalo Emmanuel, Muchas gracias por la respuesta. Analizamos tu caso y no…" at bounding box center [121, 104] width 185 height 52
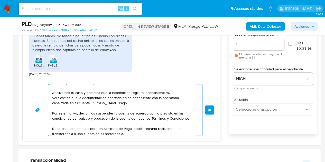
scroll to position [24, 0]
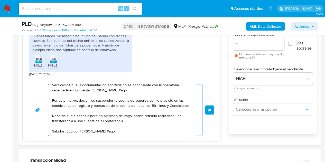
click at [209, 109] on span "Enviar" at bounding box center [210, 110] width 4 height 3
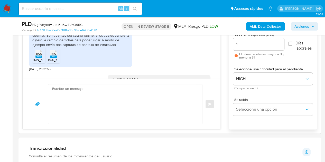
scroll to position [0, 0]
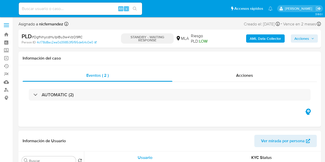
select select "10"
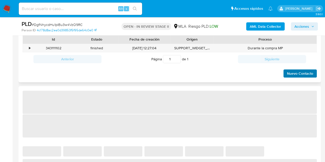
select select "10"
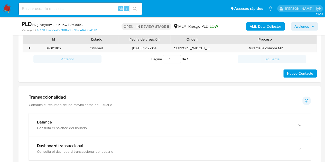
scroll to position [238, 0]
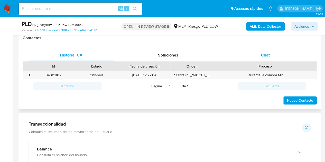
click at [267, 55] on span "Chat" at bounding box center [265, 55] width 9 height 6
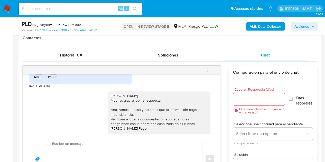
scroll to position [602, 0]
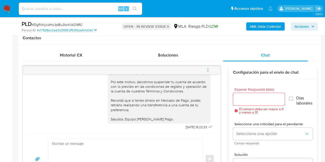
click at [209, 70] on icon "menu-action" at bounding box center [208, 70] width 5 height 5
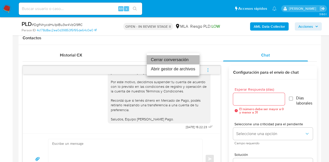
click at [190, 60] on li "Cerrar conversación" at bounding box center [173, 59] width 53 height 9
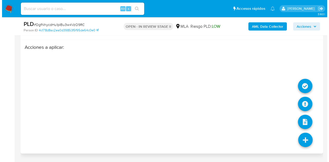
scroll to position [824, 0]
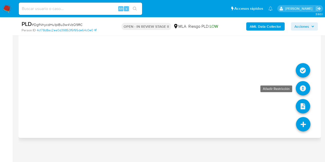
click at [304, 87] on icon at bounding box center [303, 88] width 14 height 14
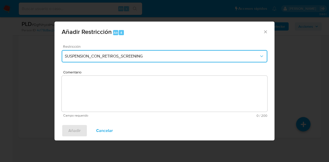
click at [146, 59] on button "SUSPENSION_CON_RETIROS_SCREENING" at bounding box center [165, 56] width 206 height 12
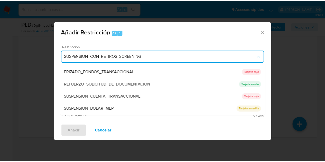
scroll to position [109, 0]
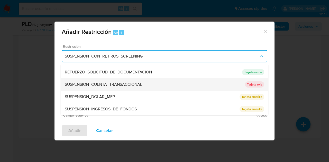
click at [125, 84] on span "SUSPENSION_CUENTA_TRANSACCIONAL" at bounding box center [103, 84] width 77 height 5
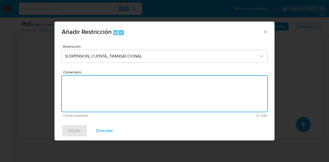
click at [126, 86] on textarea "Comentario" at bounding box center [165, 94] width 206 height 36
type textarea "AML"
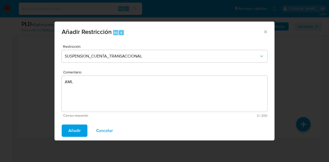
click at [78, 129] on span "Añadir" at bounding box center [74, 130] width 12 height 11
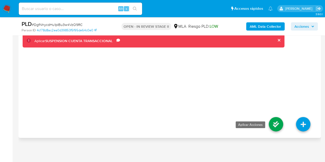
click at [274, 129] on icon at bounding box center [276, 124] width 14 height 14
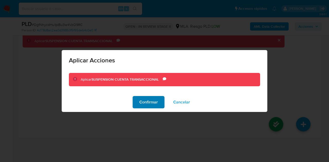
click at [140, 102] on span "Confirmar" at bounding box center [148, 102] width 19 height 11
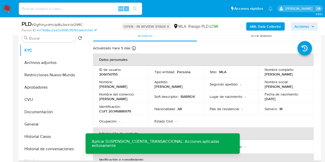
scroll to position [103, 0]
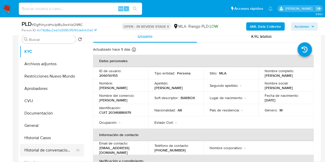
click at [50, 146] on button "Historial de conversaciones" at bounding box center [50, 150] width 60 height 12
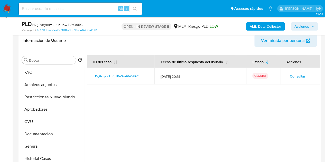
scroll to position [101, 0]
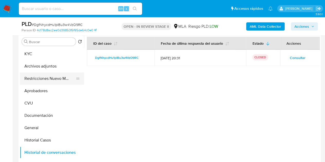
click at [38, 78] on button "Restricciones Nuevo Mundo" at bounding box center [50, 79] width 60 height 12
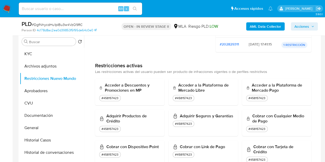
scroll to position [0, 0]
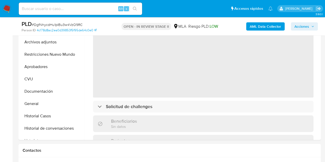
scroll to position [114, 0]
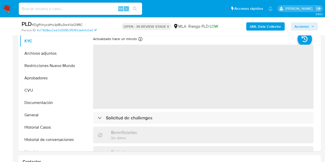
select select "10"
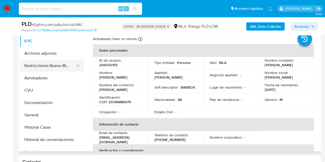
click at [41, 66] on button "Restricciones Nuevo Mundo" at bounding box center [50, 66] width 60 height 12
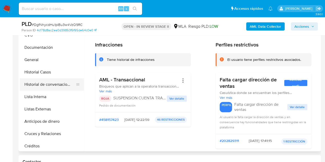
scroll to position [59, 0]
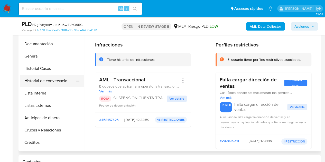
click at [43, 79] on button "Historial de conversaciones" at bounding box center [50, 81] width 60 height 12
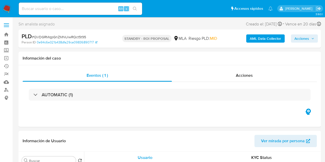
select select "10"
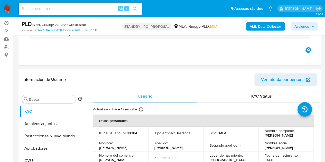
scroll to position [56, 0]
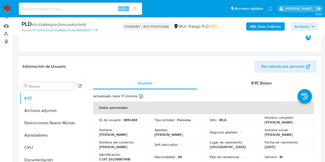
click at [130, 120] on p "9810284" at bounding box center [130, 120] width 14 height 5
copy p "9810284"
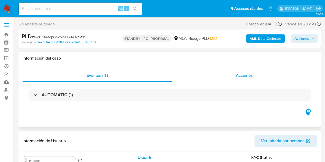
click at [268, 74] on div "Acciones" at bounding box center [244, 75] width 145 height 12
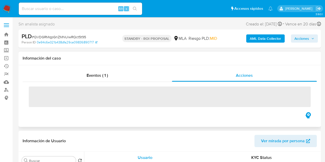
select select "10"
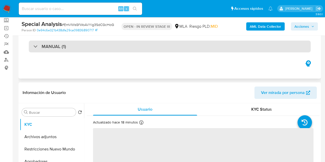
select select "10"
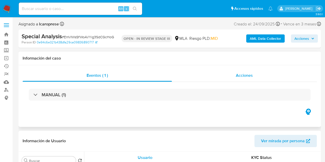
click at [249, 75] on span "Acciones" at bounding box center [244, 76] width 17 height 6
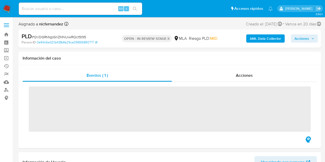
click at [300, 40] on span "Acciones" at bounding box center [302, 38] width 15 height 8
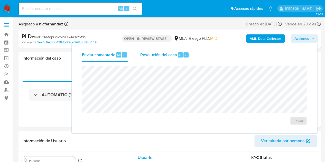
click at [173, 56] on span "Resolución del caso" at bounding box center [158, 55] width 37 height 6
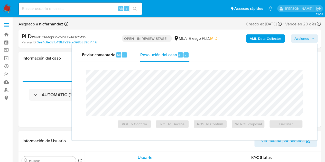
select select "10"
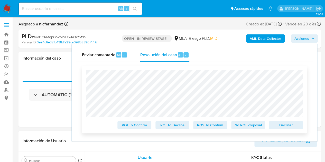
click at [279, 122] on div "Declinar" at bounding box center [285, 124] width 36 height 10
click at [281, 126] on span "Declinar" at bounding box center [286, 125] width 27 height 7
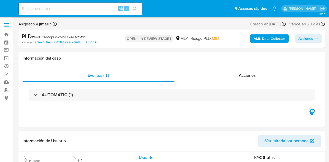
select select "10"
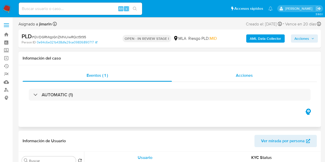
click at [250, 74] on span "Acciones" at bounding box center [244, 76] width 17 height 6
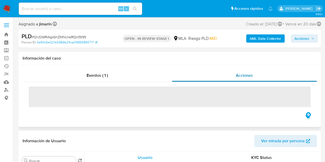
select select "10"
